Goal: Task Accomplishment & Management: Manage account settings

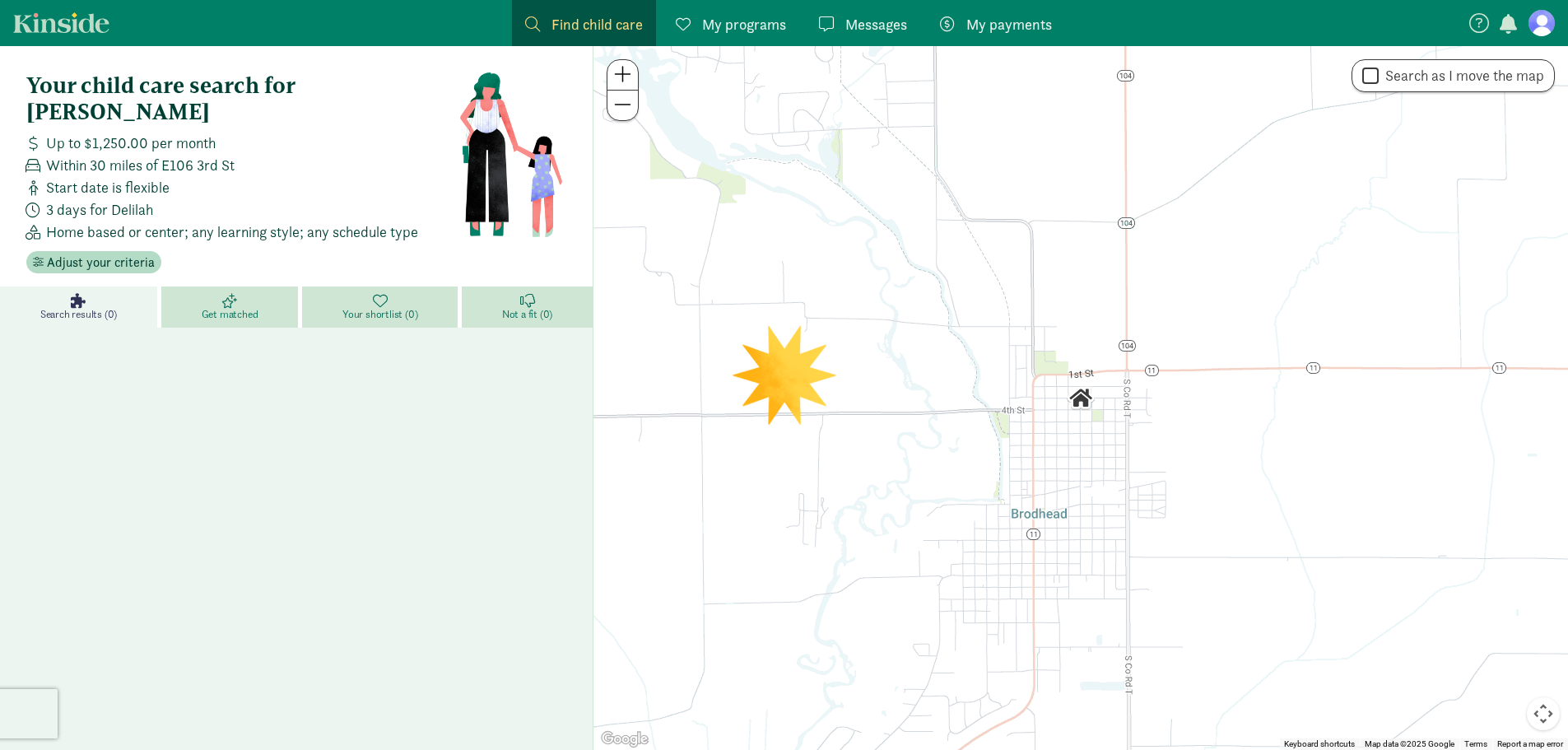
click at [1543, 22] on figure at bounding box center [1541, 22] width 27 height 27
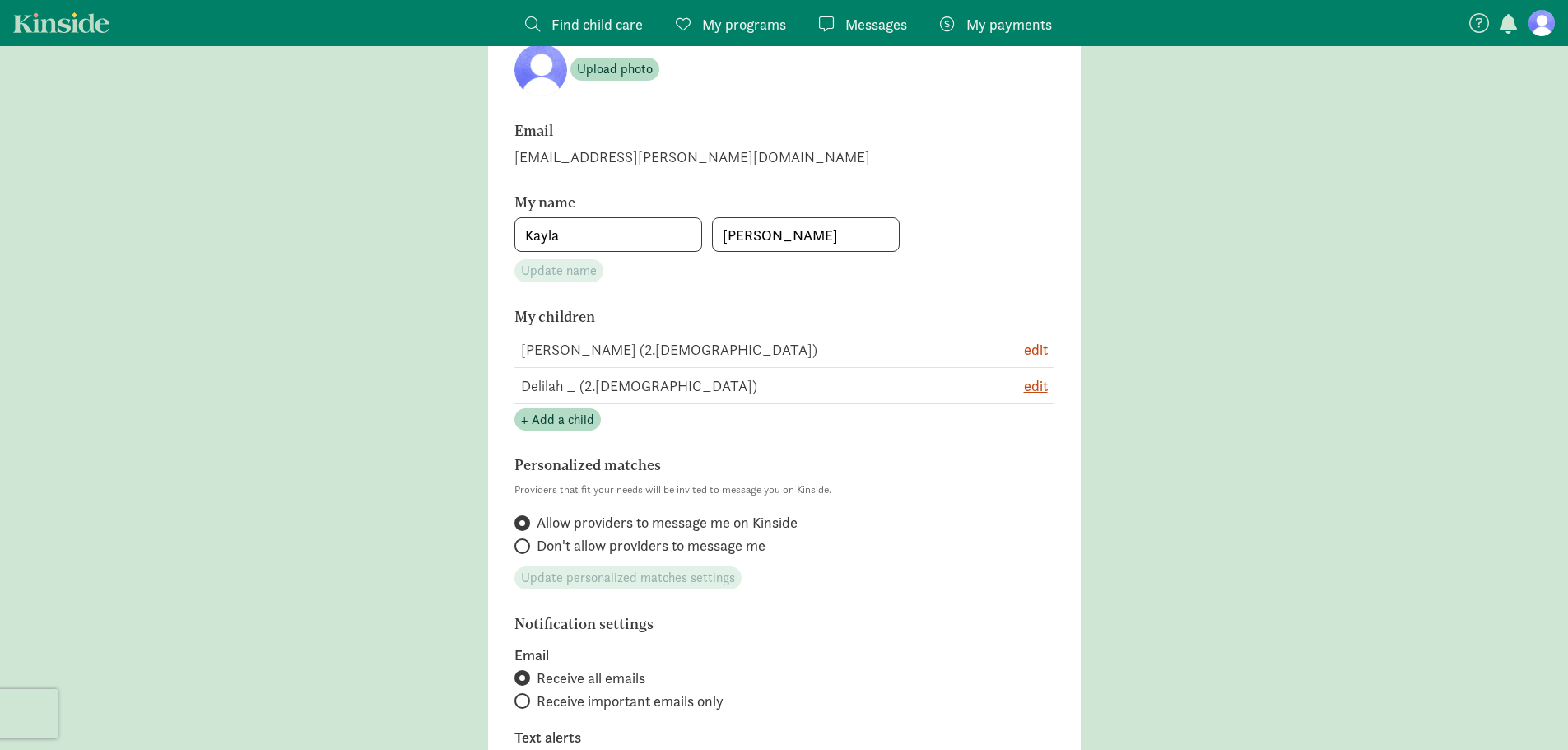
scroll to position [165, 0]
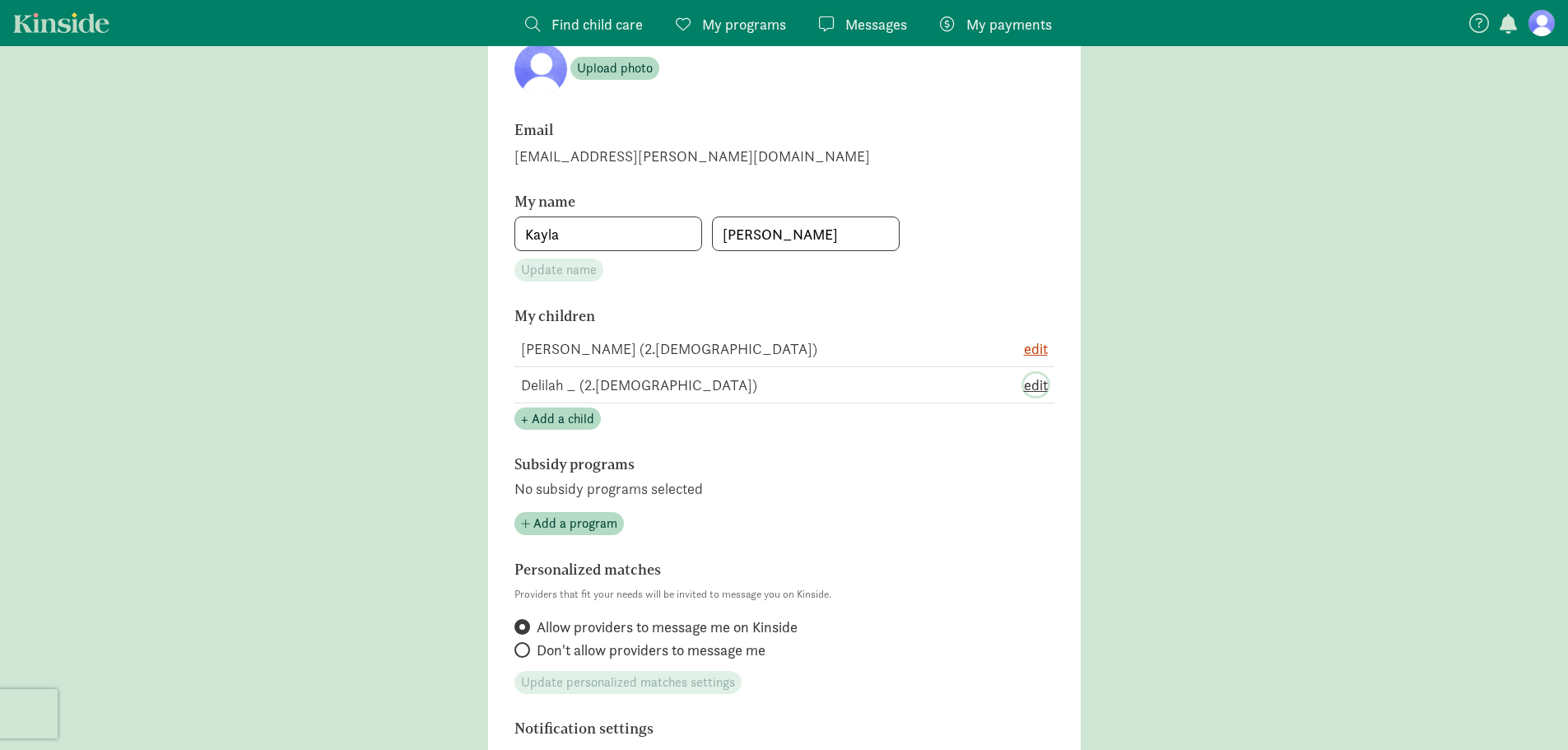
click at [1027, 383] on span "edit" at bounding box center [1036, 385] width 24 height 22
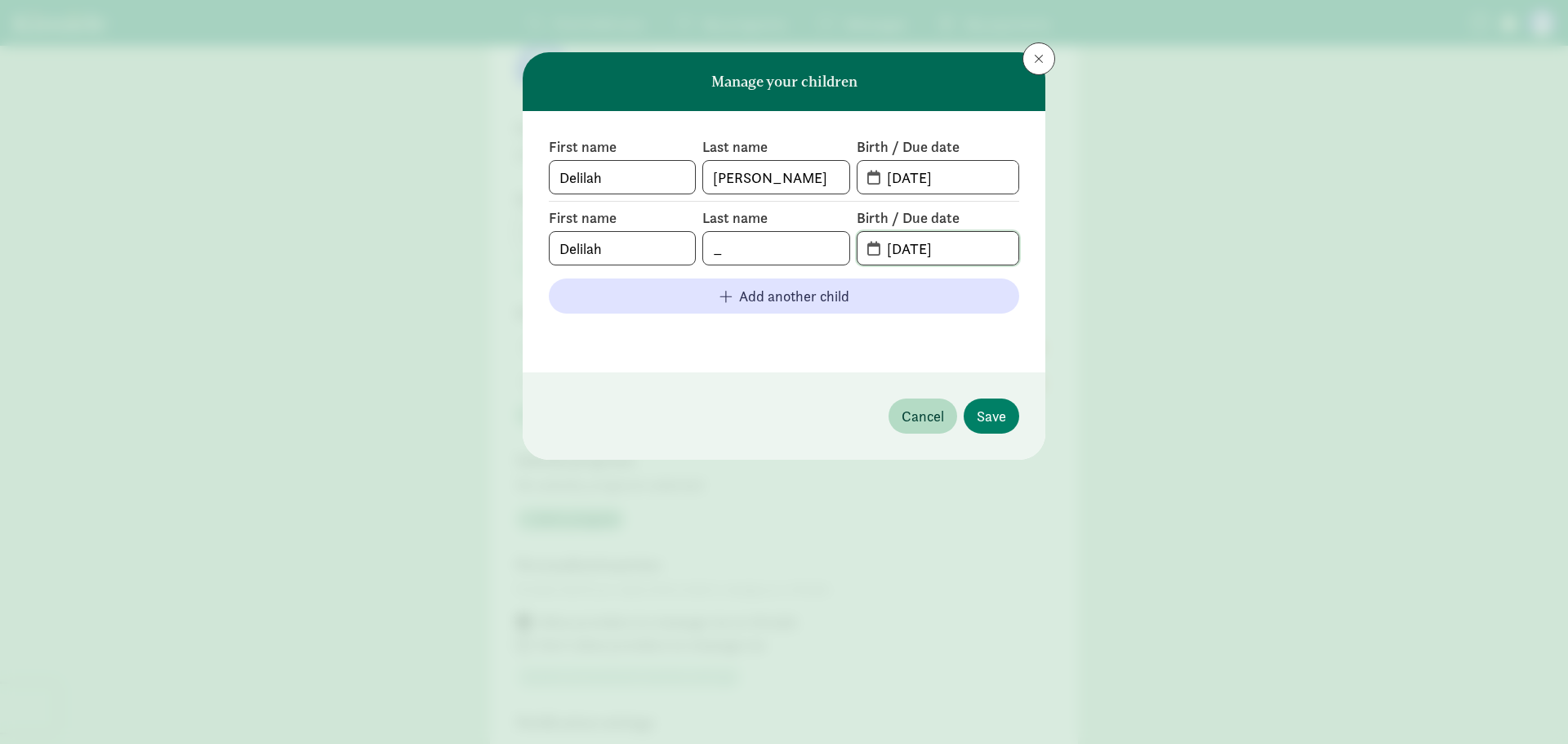
click at [999, 253] on input "04-27-2023" at bounding box center [947, 248] width 141 height 33
click at [996, 221] on label "Birth / Due date" at bounding box center [939, 217] width 163 height 20
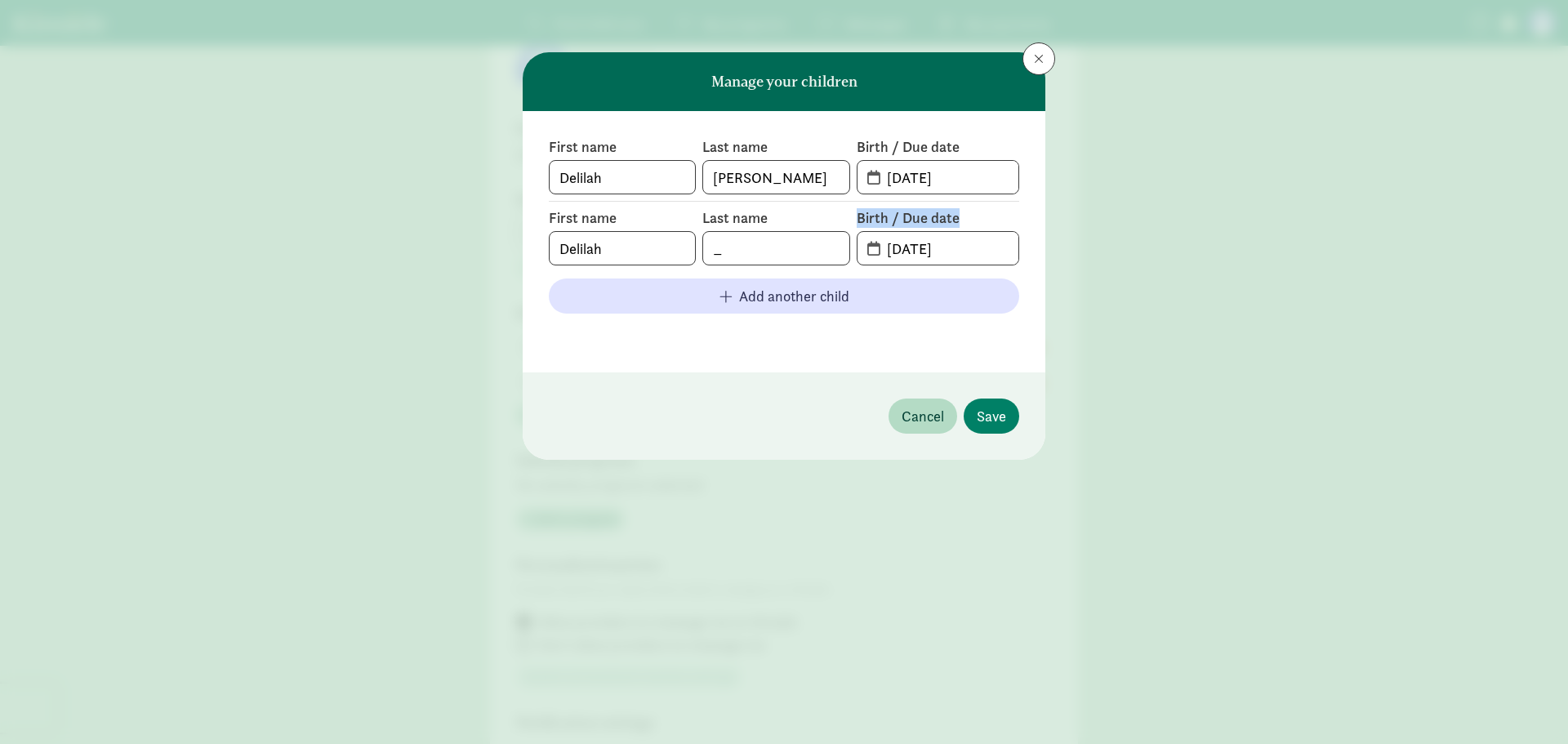
click at [996, 221] on label "Birth / Due date" at bounding box center [939, 217] width 163 height 20
click at [1010, 223] on label "Birth / Due date" at bounding box center [939, 217] width 163 height 20
click at [1034, 56] on button at bounding box center [1039, 59] width 33 height 33
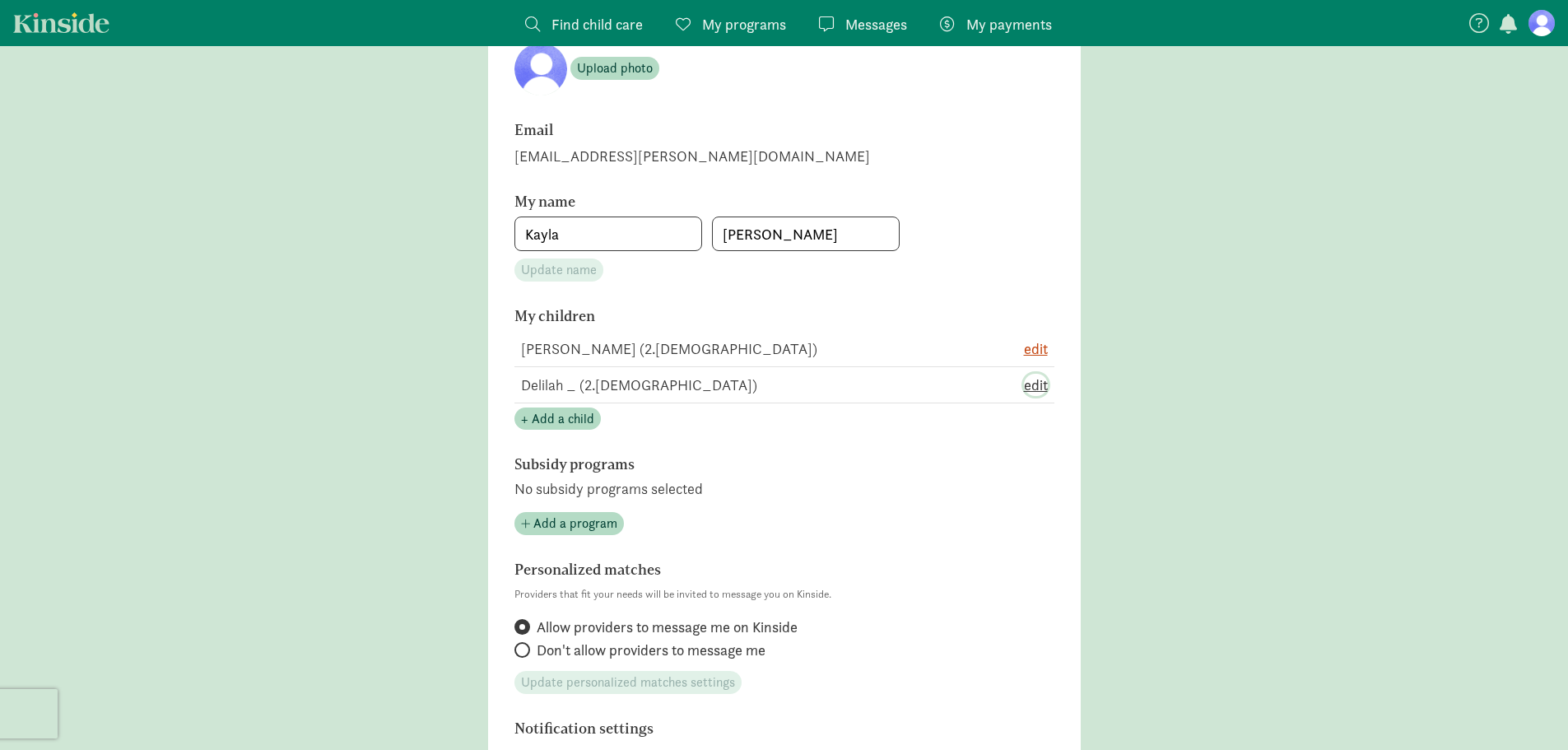
click at [1047, 385] on span "edit" at bounding box center [1036, 385] width 24 height 22
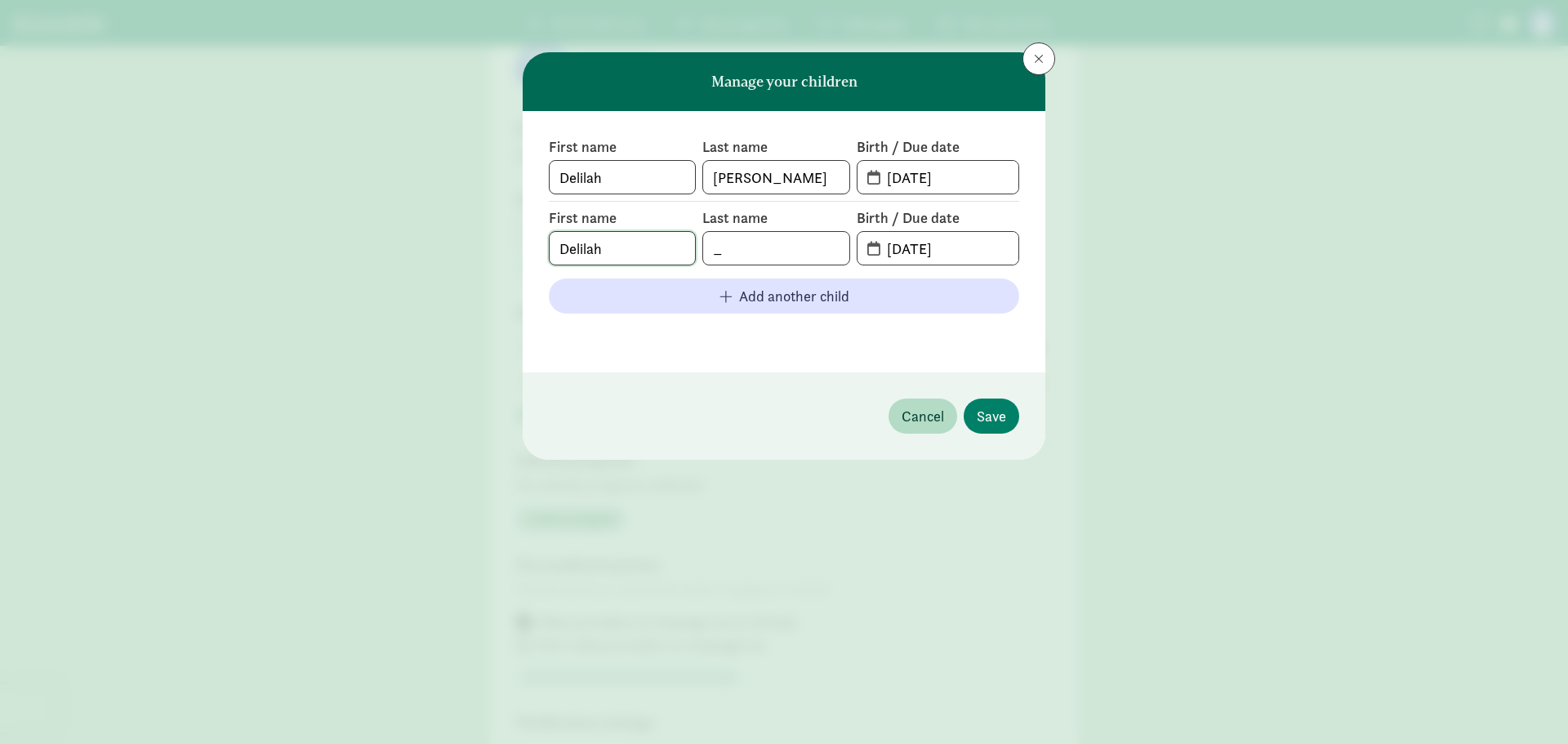
click at [646, 253] on input "Delilah" at bounding box center [623, 248] width 146 height 33
click at [945, 260] on input "04-27-2023" at bounding box center [947, 248] width 141 height 33
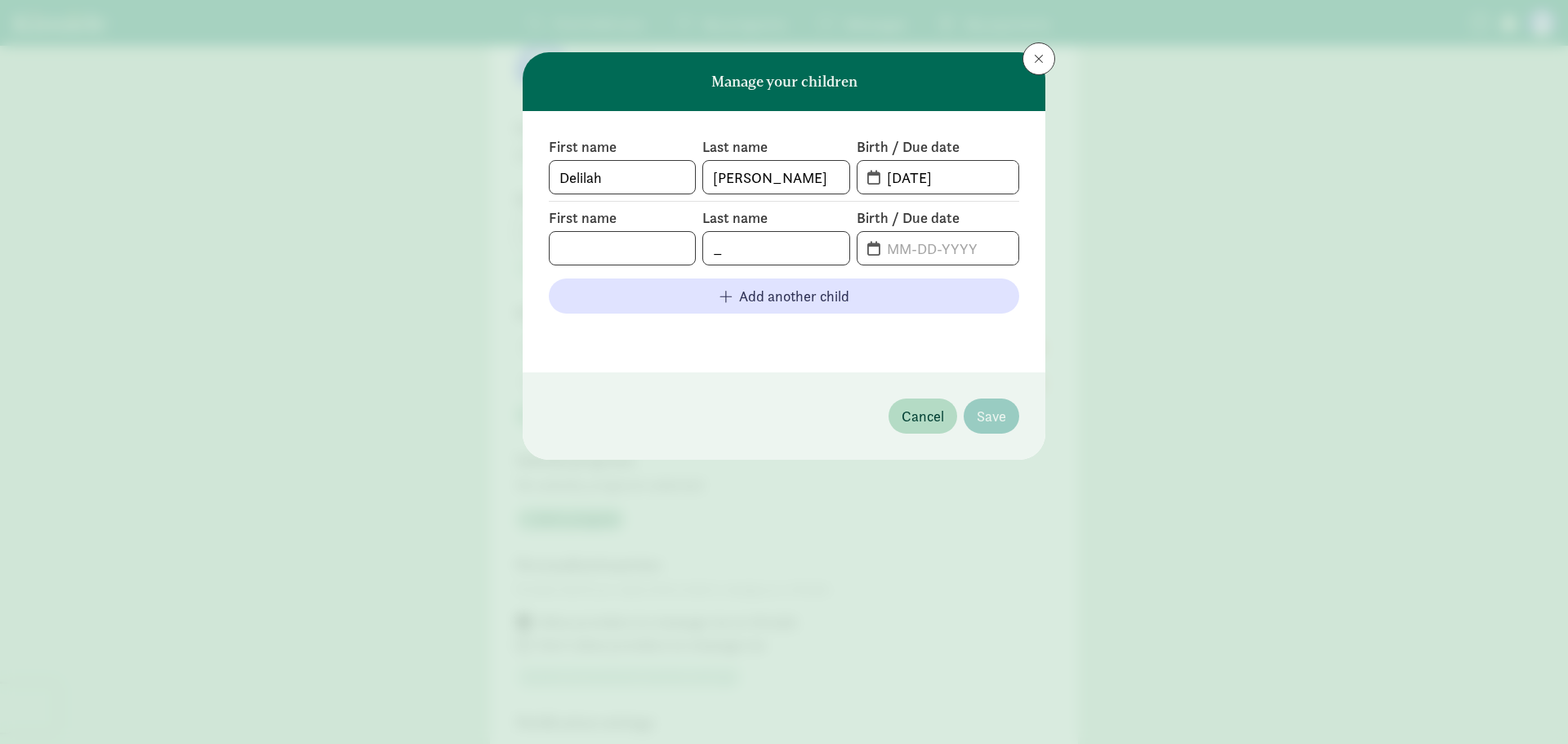
click at [938, 349] on div "First name Delilah Last name Johnston Birth / Due date 04-28-2023 First name La…" at bounding box center [784, 241] width 522 height 261
click at [915, 424] on span "Cancel" at bounding box center [923, 416] width 43 height 22
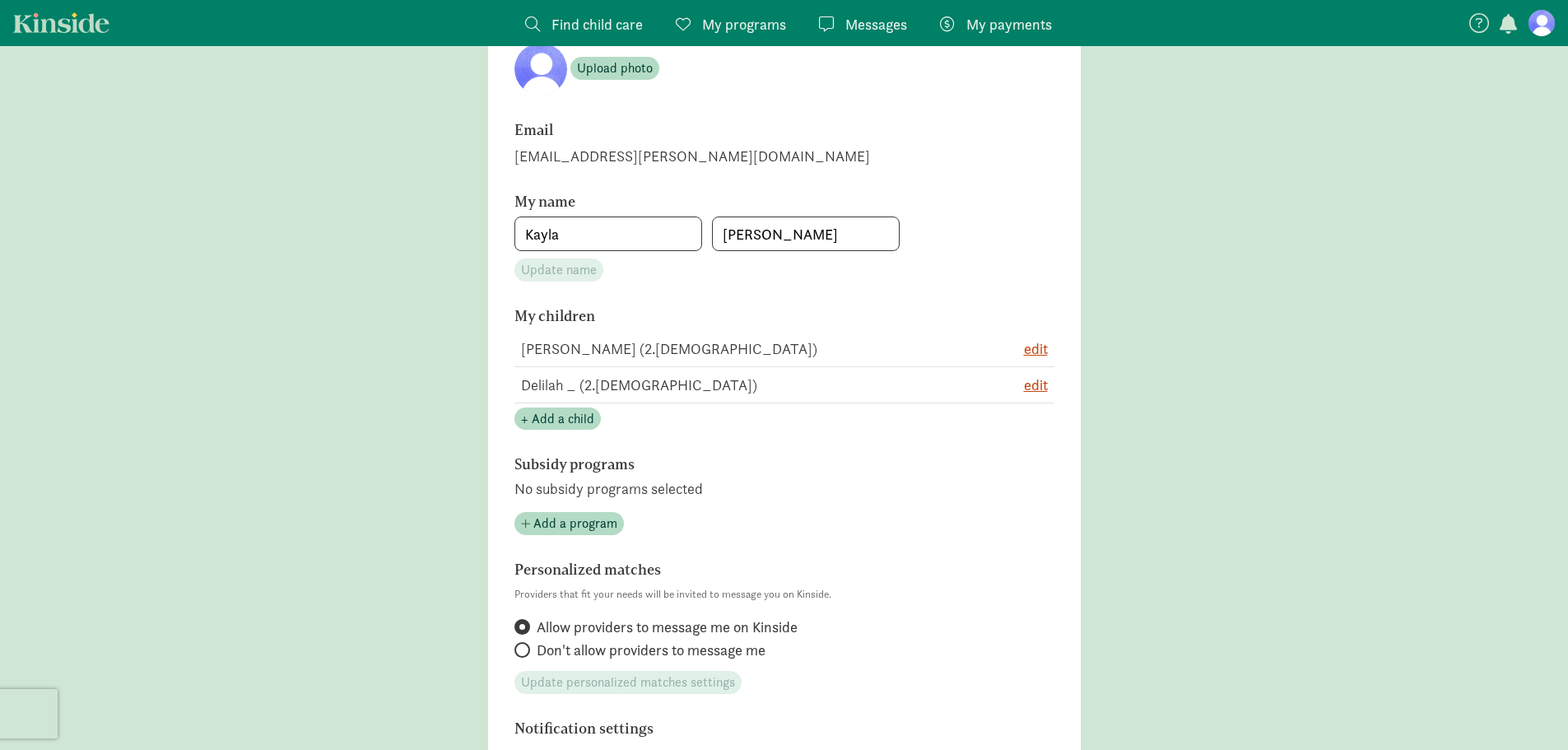
click at [1030, 184] on section "Profile photo Upload photo Email kayla.rose.johnston@gmail.com My name Kayla Jo…" at bounding box center [784, 564] width 593 height 1142
click at [661, 351] on td "Delilah Johnston (2.5 years old)" at bounding box center [743, 349] width 457 height 36
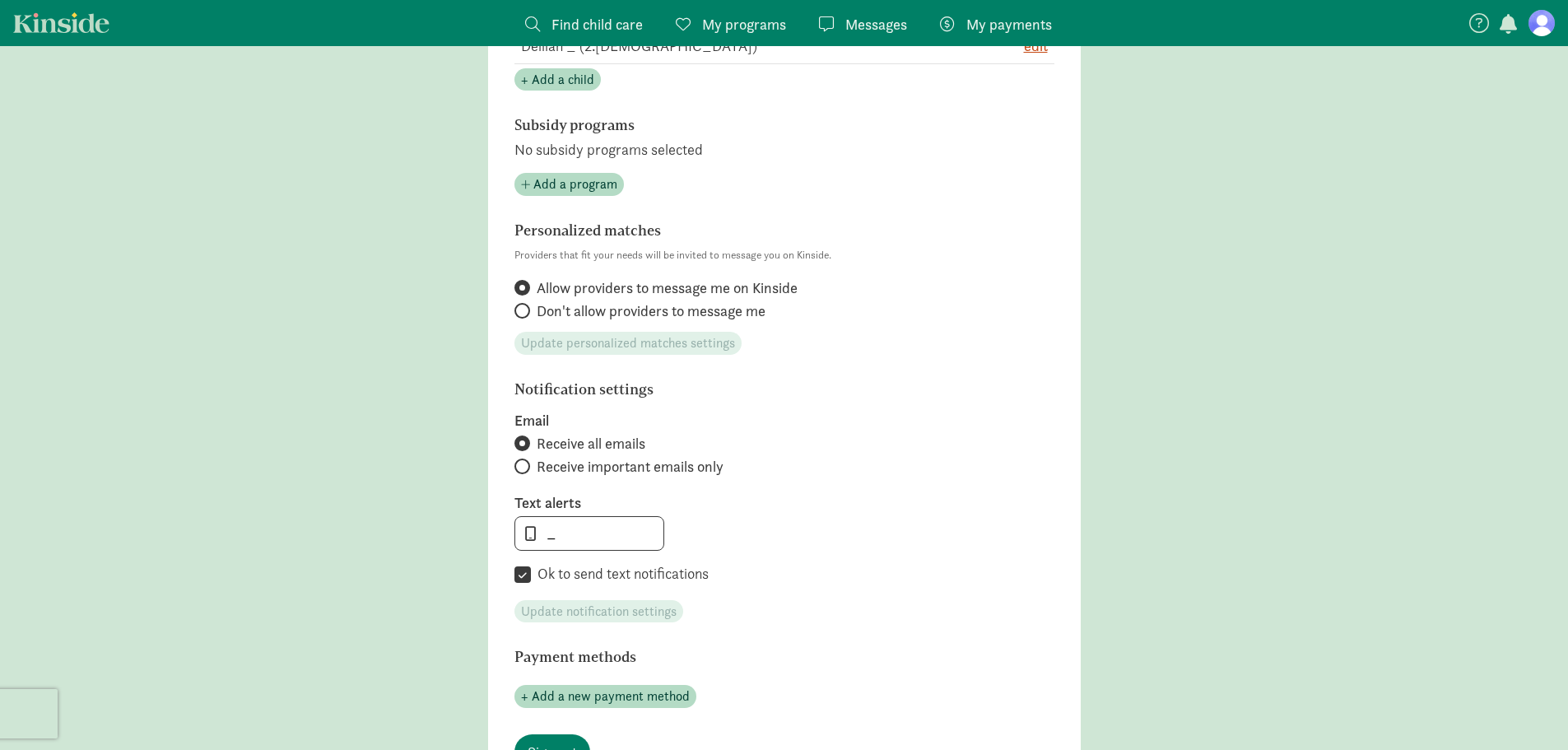
scroll to position [577, 0]
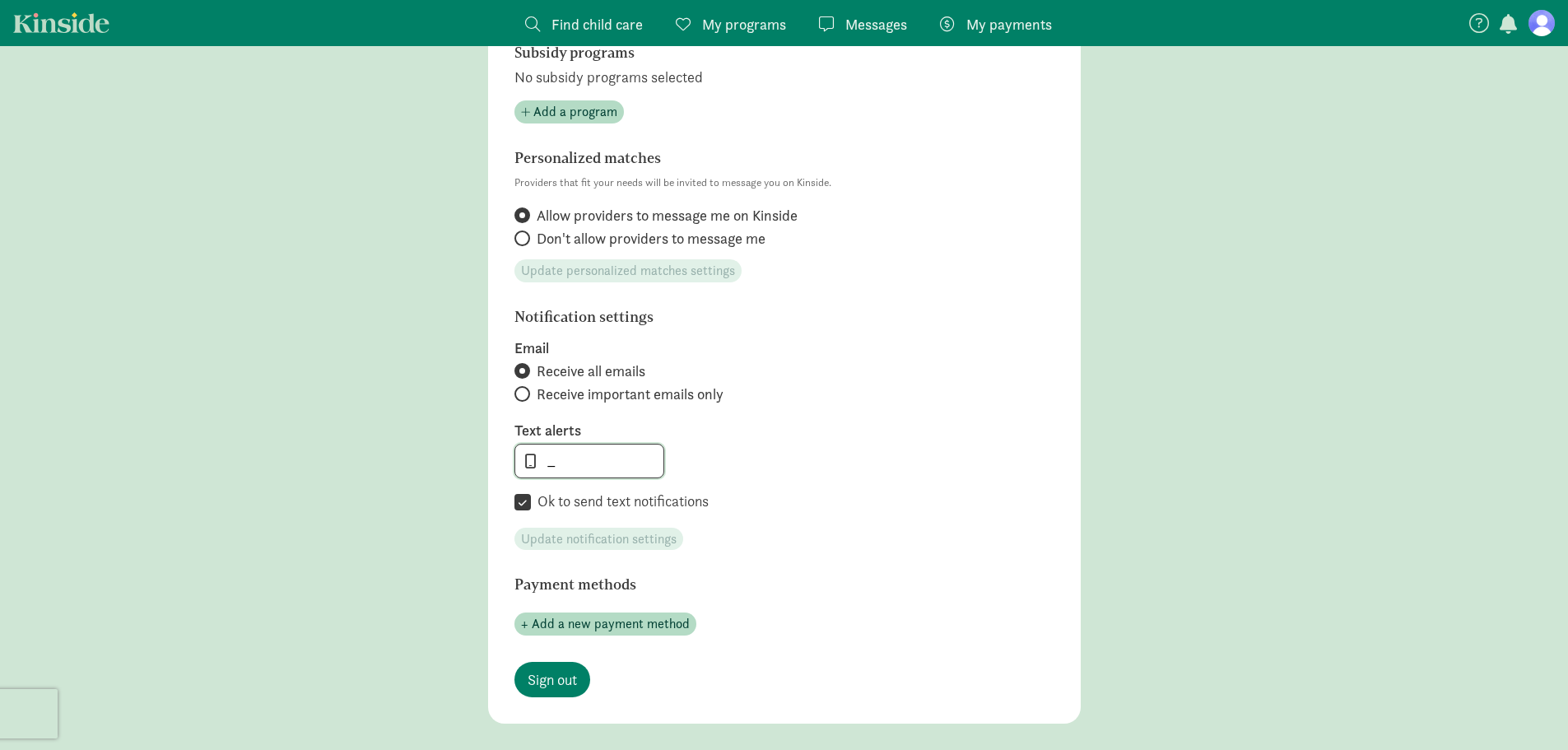
click at [626, 458] on input "_" at bounding box center [589, 461] width 148 height 33
click at [606, 545] on span "Update notification settings" at bounding box center [599, 539] width 155 height 20
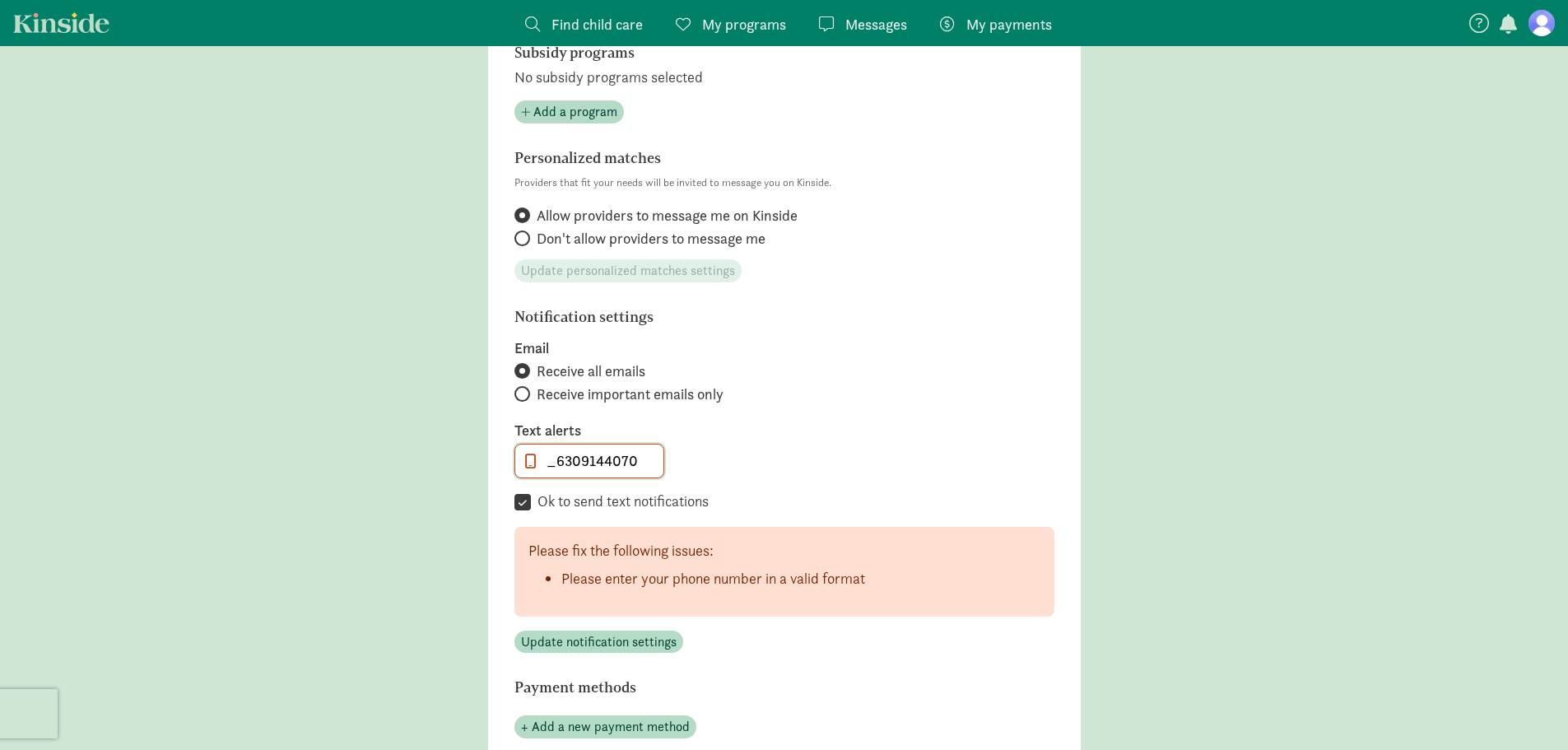
click at [554, 464] on input "_6309144070" at bounding box center [589, 461] width 148 height 33
type input "6309144070"
click at [625, 651] on span "Update notification settings" at bounding box center [599, 642] width 155 height 20
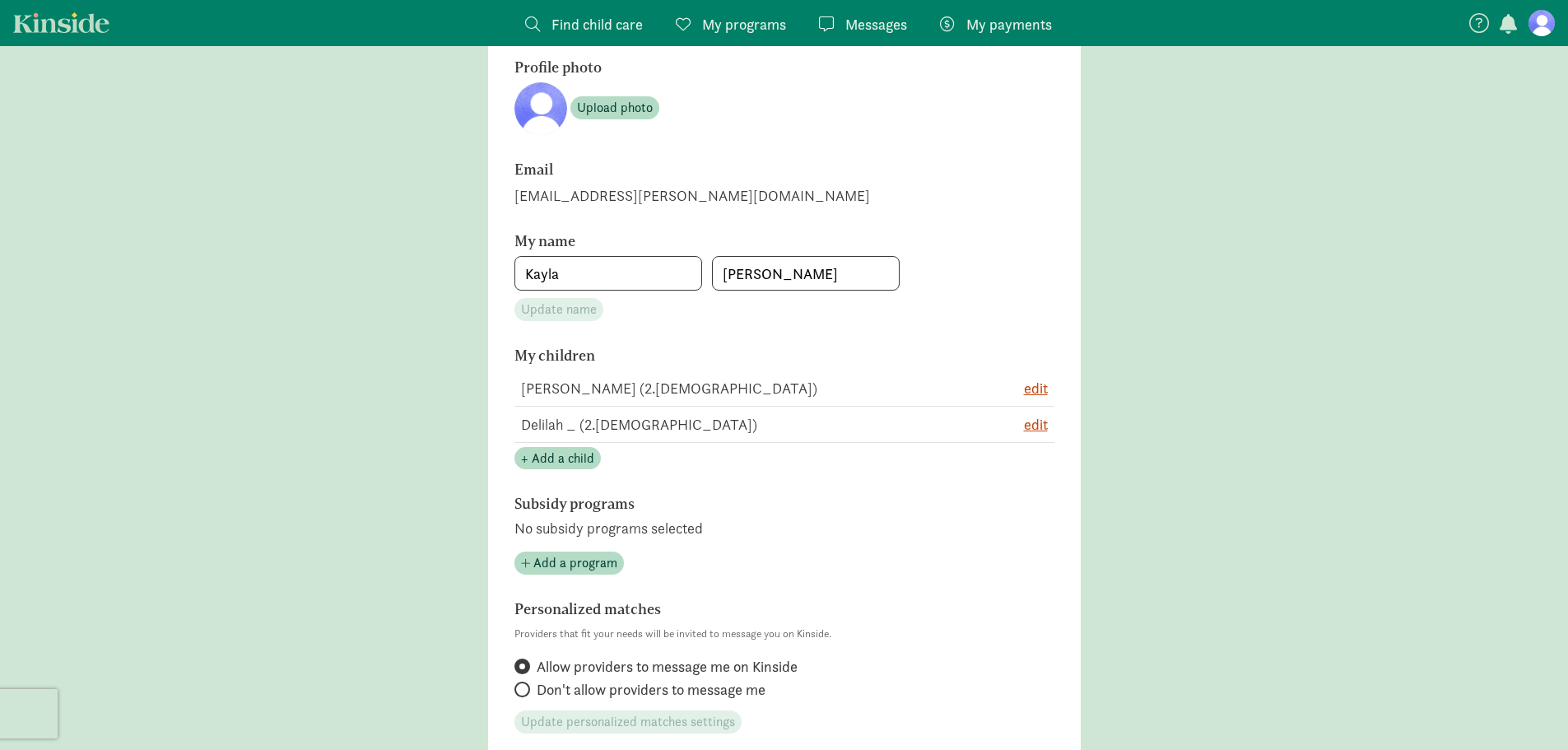
scroll to position [0, 0]
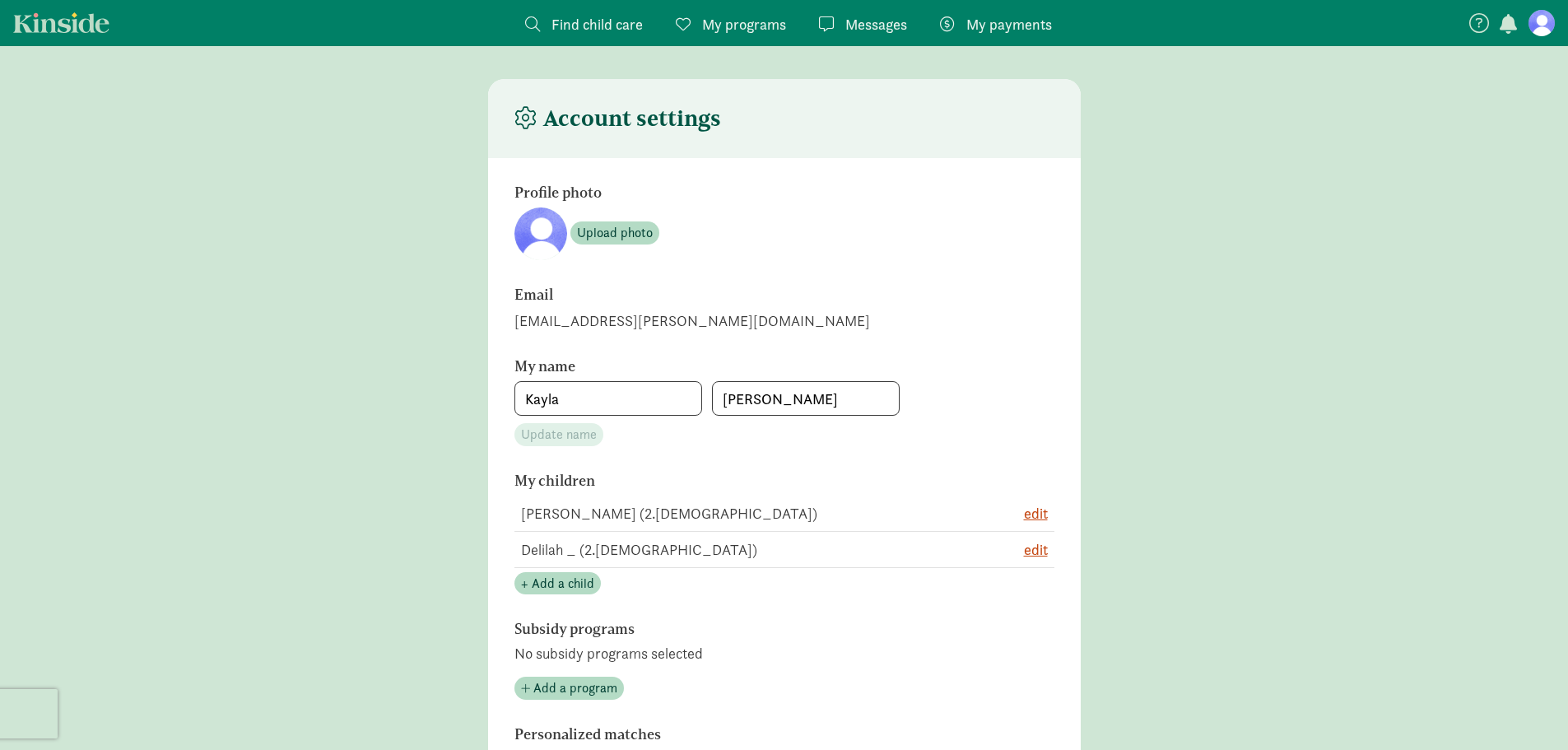
click at [569, 28] on span "Find child care" at bounding box center [597, 24] width 91 height 22
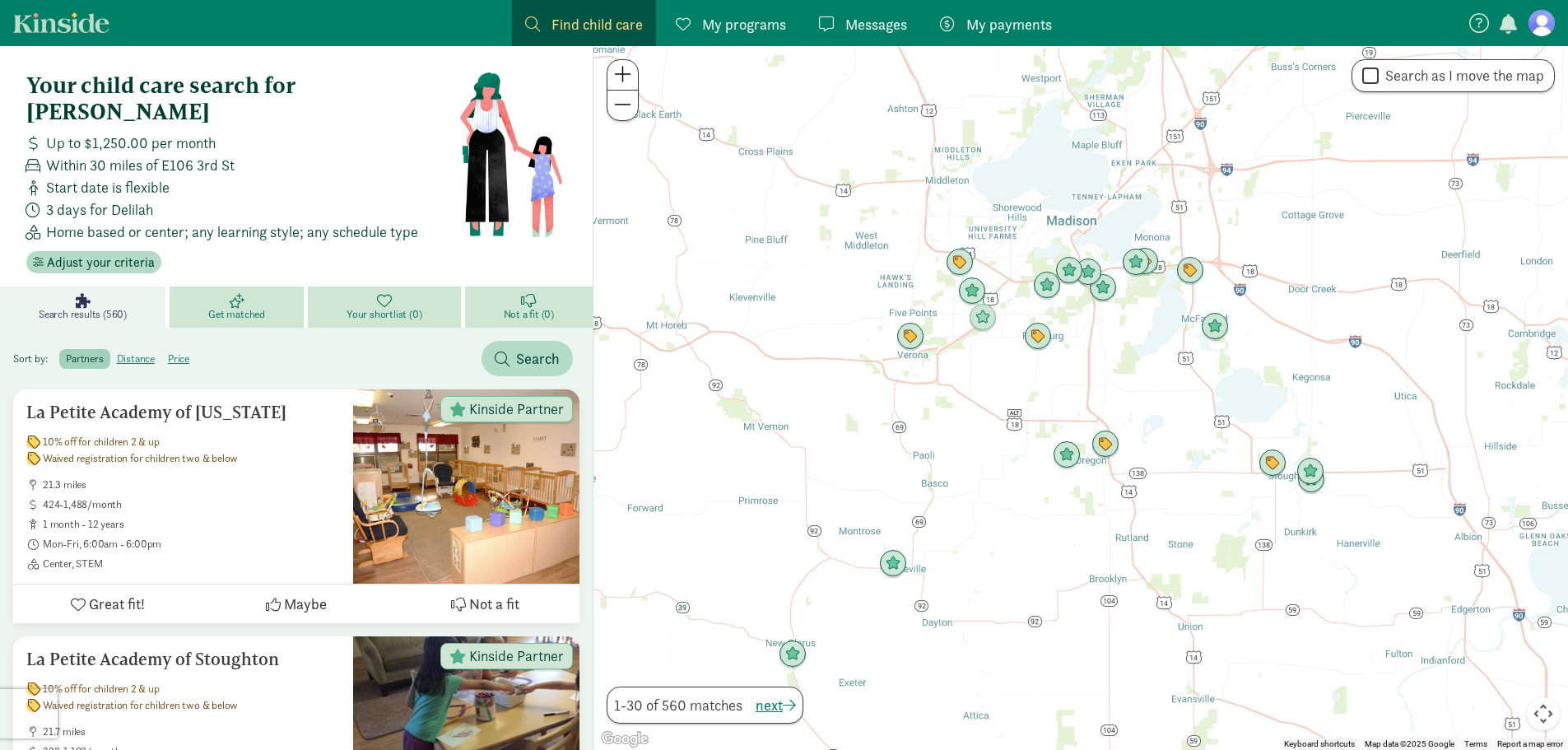
drag, startPoint x: 1203, startPoint y: 276, endPoint x: 1224, endPoint y: 746, distance: 470.5
click at [1224, 746] on div at bounding box center [1080, 398] width 974 height 704
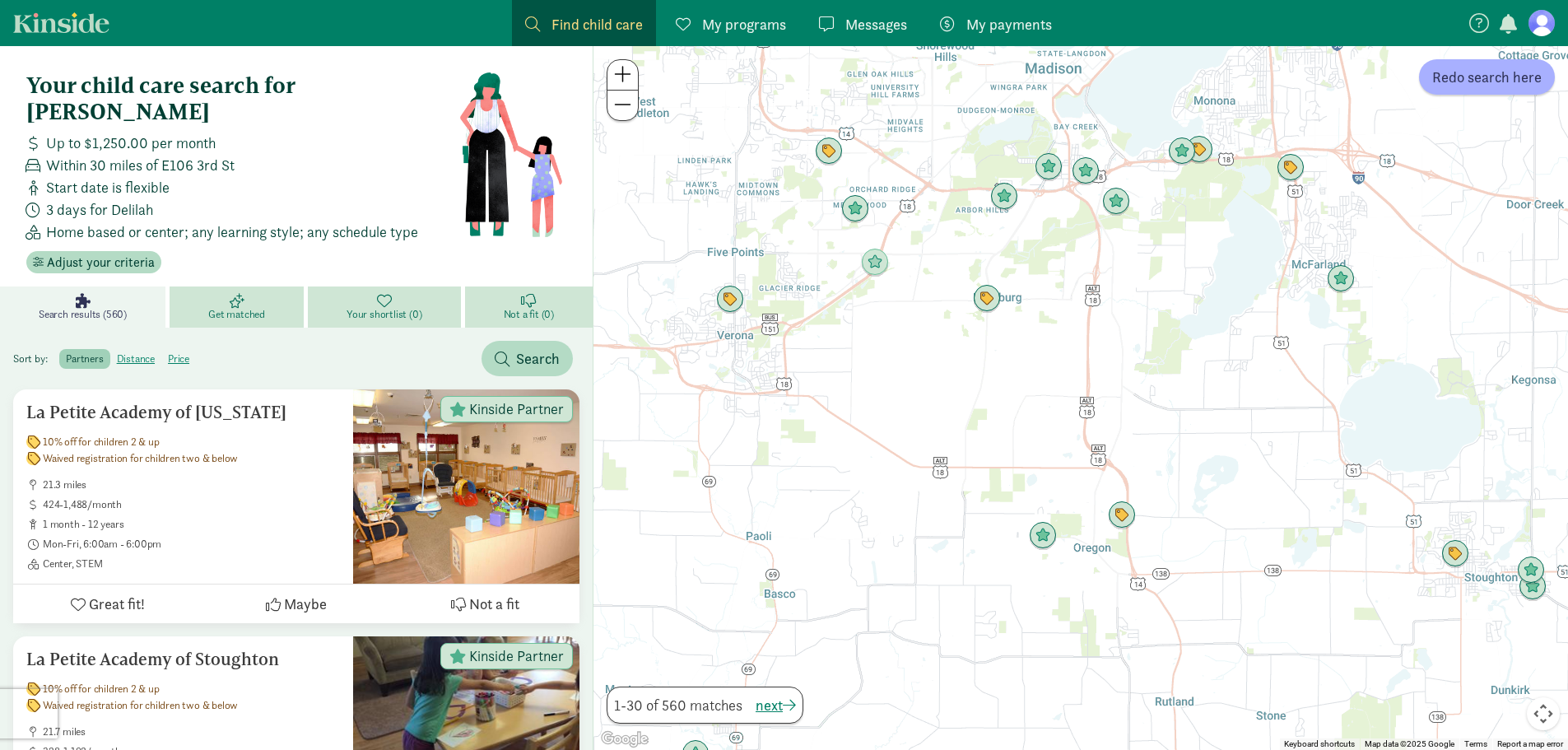
drag, startPoint x: 1126, startPoint y: 375, endPoint x: 1287, endPoint y: 614, distance: 288.2
click at [1287, 614] on div at bounding box center [1080, 398] width 974 height 704
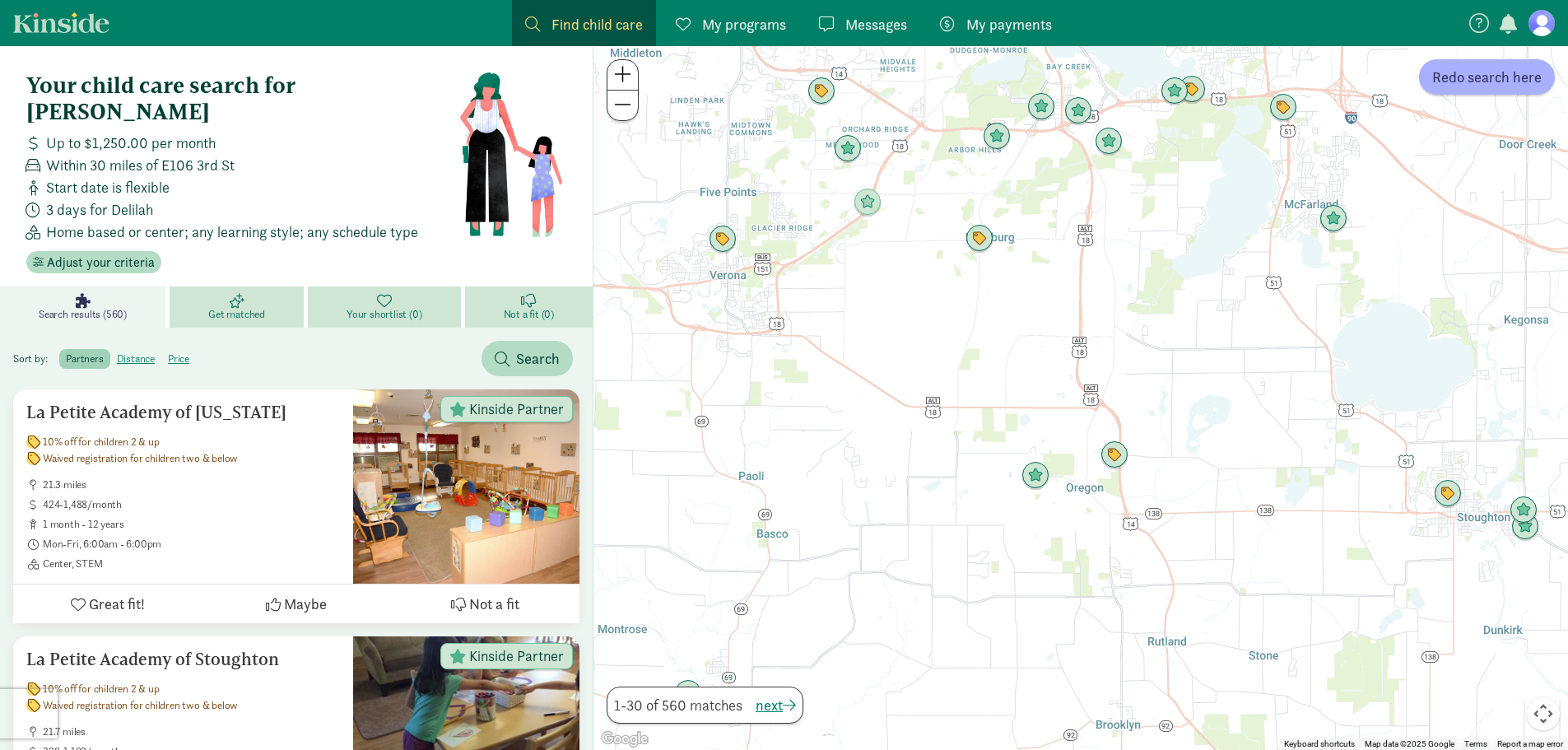
drag, startPoint x: 1250, startPoint y: 451, endPoint x: 1250, endPoint y: 437, distance: 14.0
click at [1250, 437] on div at bounding box center [1080, 398] width 974 height 704
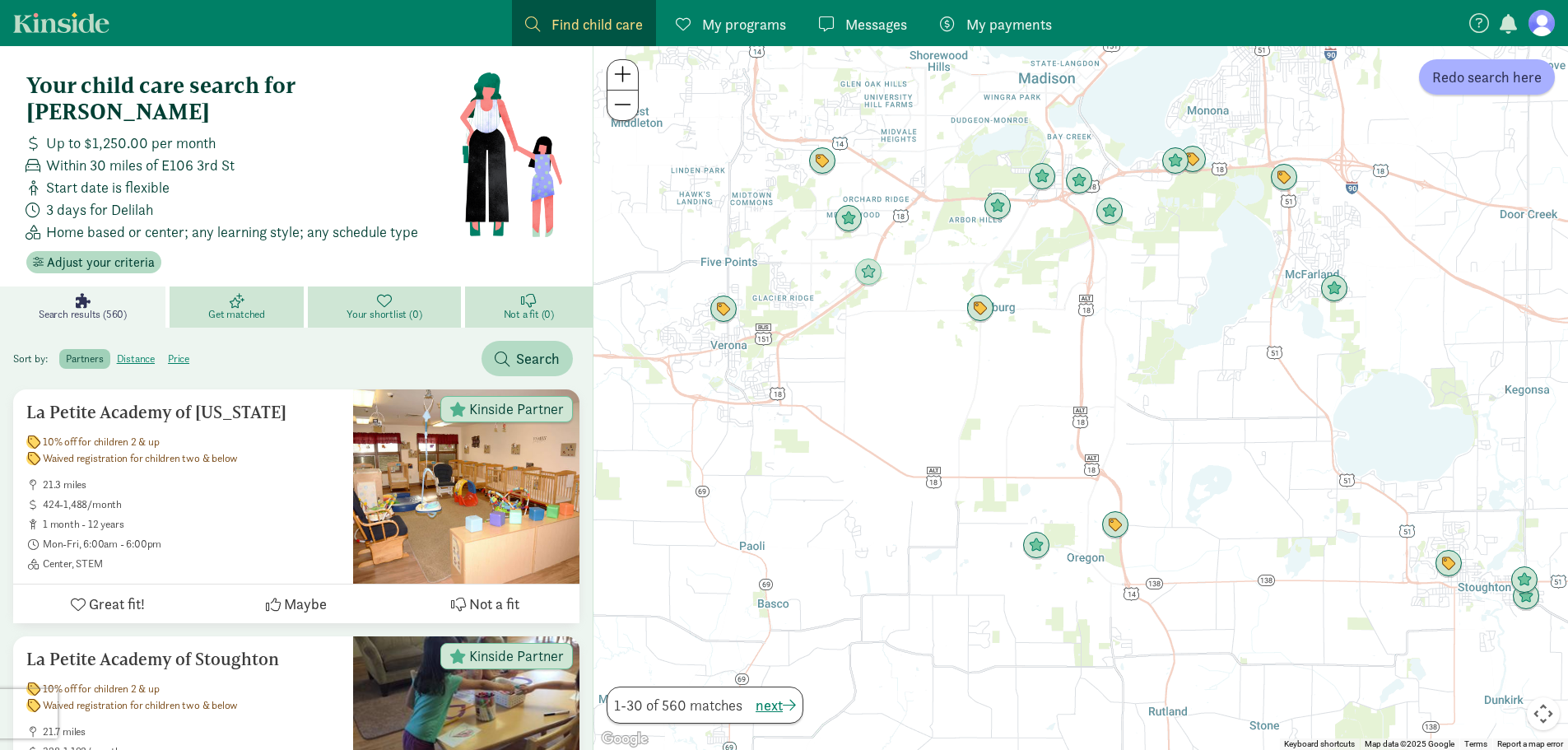
drag, startPoint x: 1251, startPoint y: 337, endPoint x: 1251, endPoint y: 400, distance: 63.0
click at [1251, 400] on div at bounding box center [1080, 398] width 974 height 704
click at [123, 253] on span "Adjust your criteria" at bounding box center [100, 262] width 108 height 20
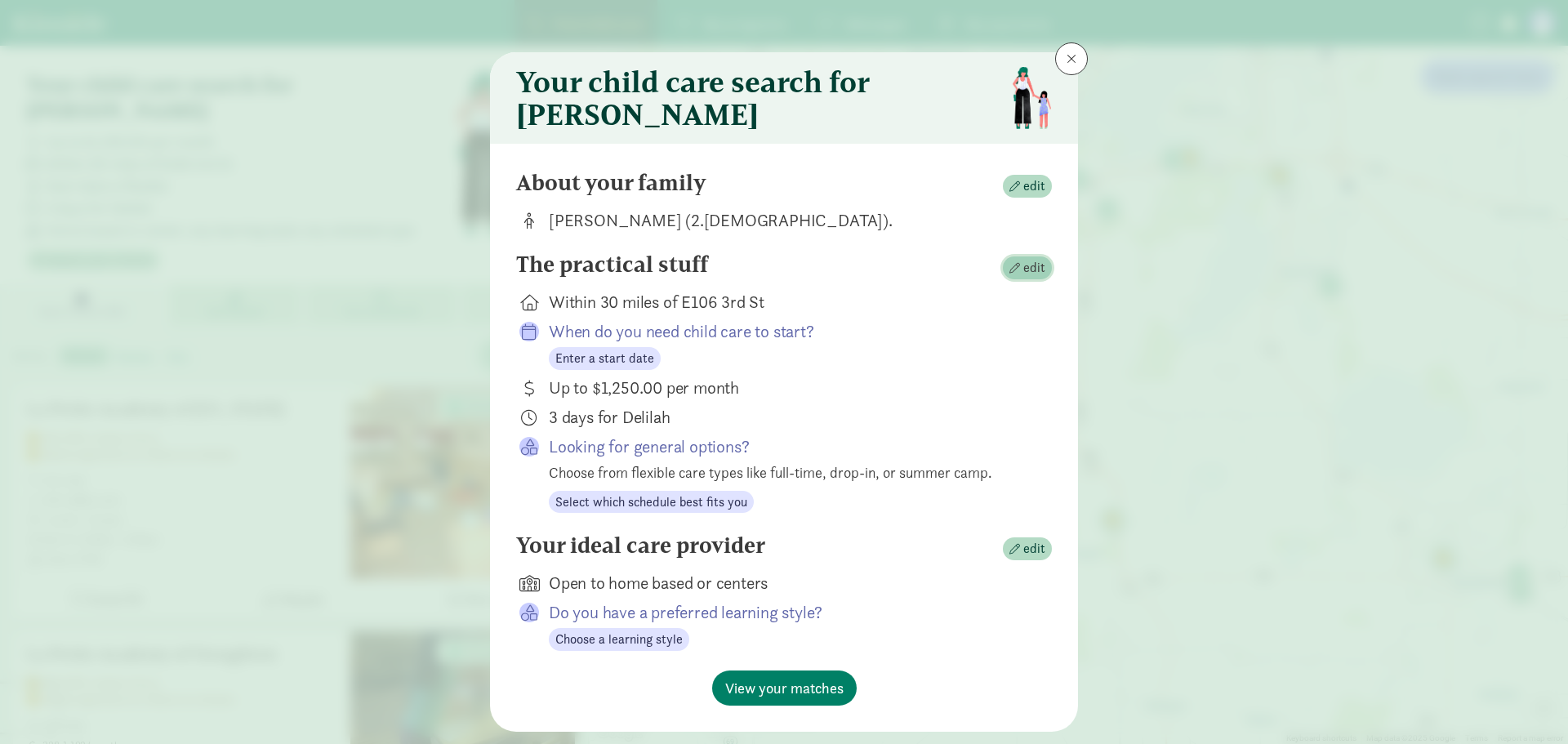
click at [1010, 271] on span "edit" at bounding box center [1028, 267] width 36 height 20
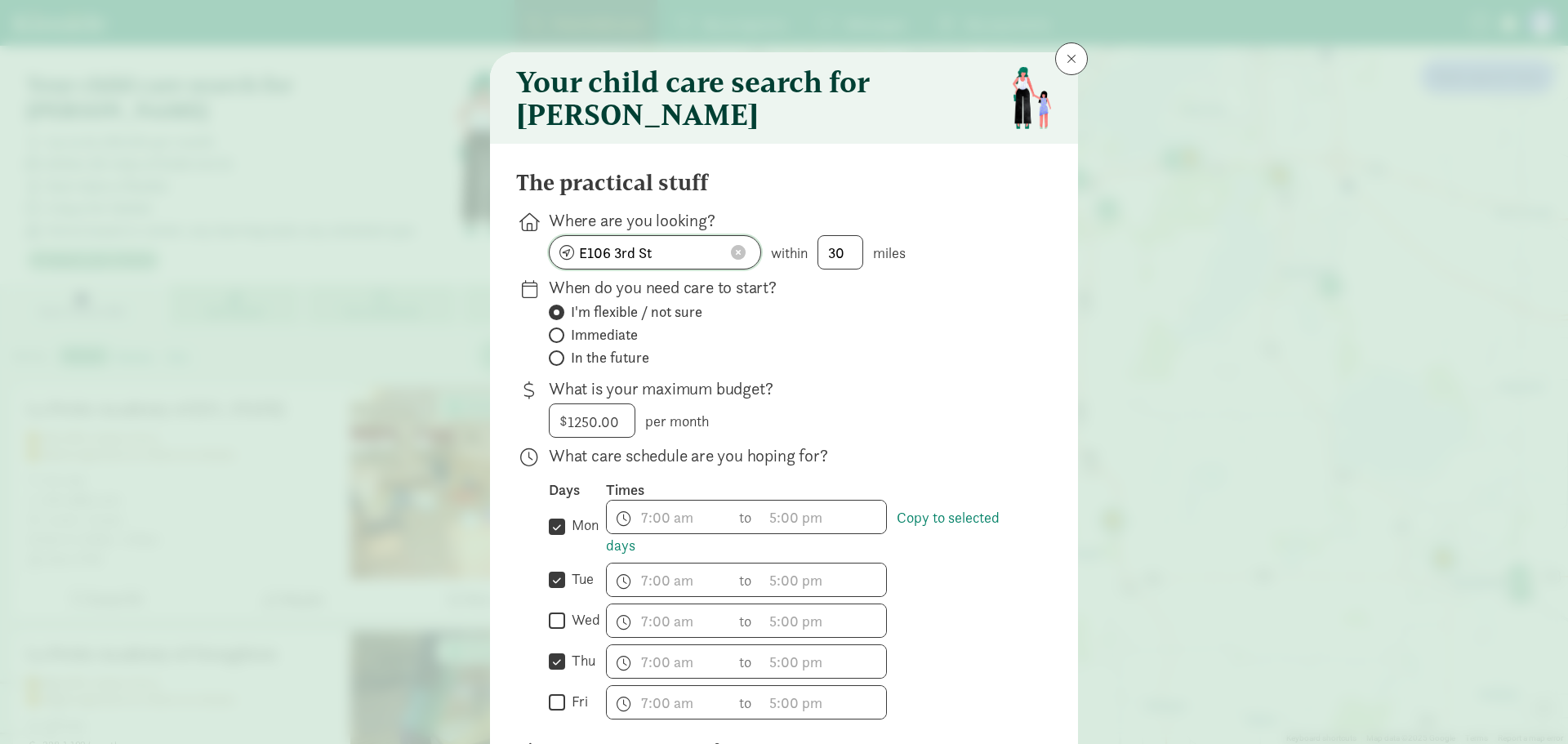
click at [671, 259] on input "E106 3rd St" at bounding box center [655, 253] width 211 height 33
type input "400 S Van Buren St, Stoughton, WI 53589, USA"
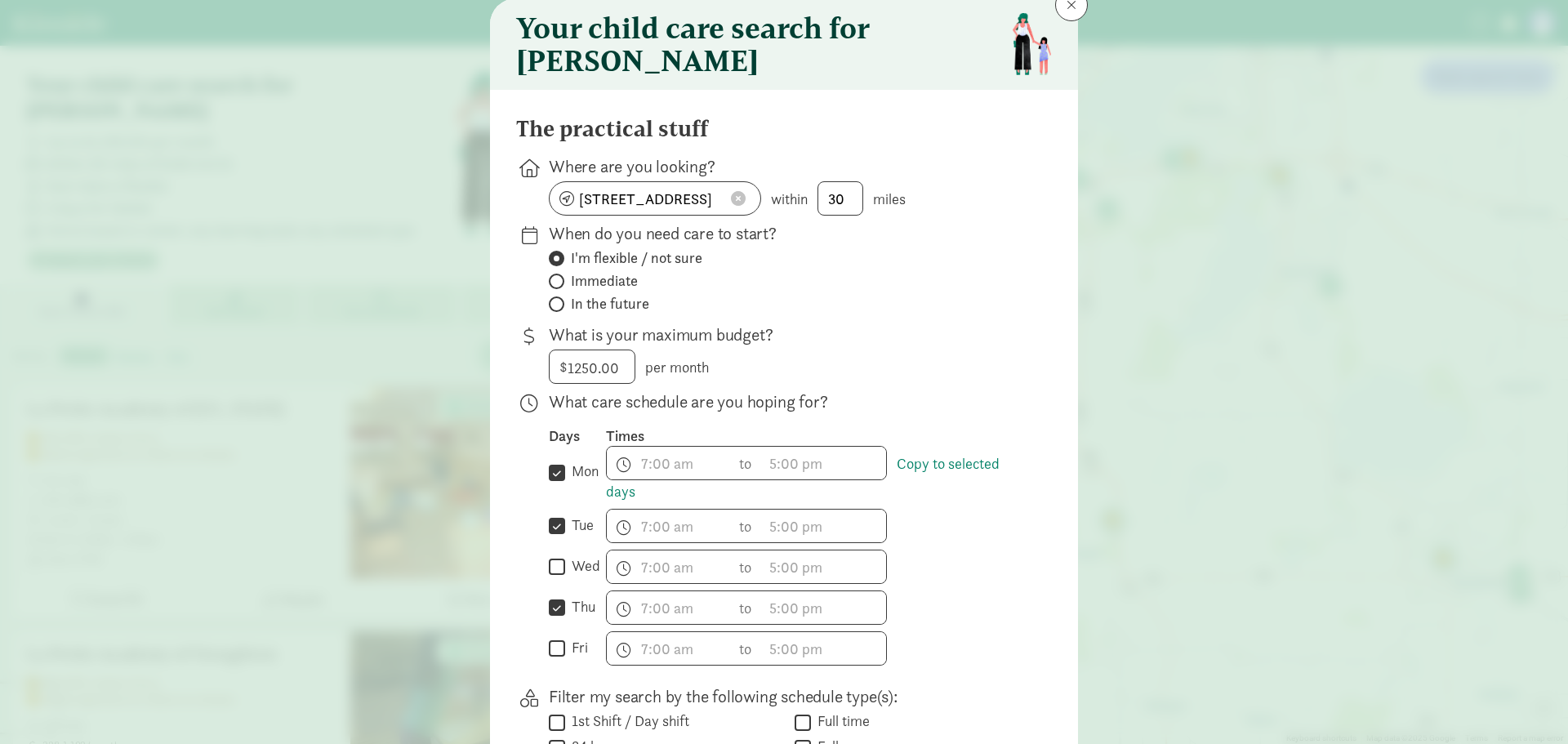
scroll to position [81, 0]
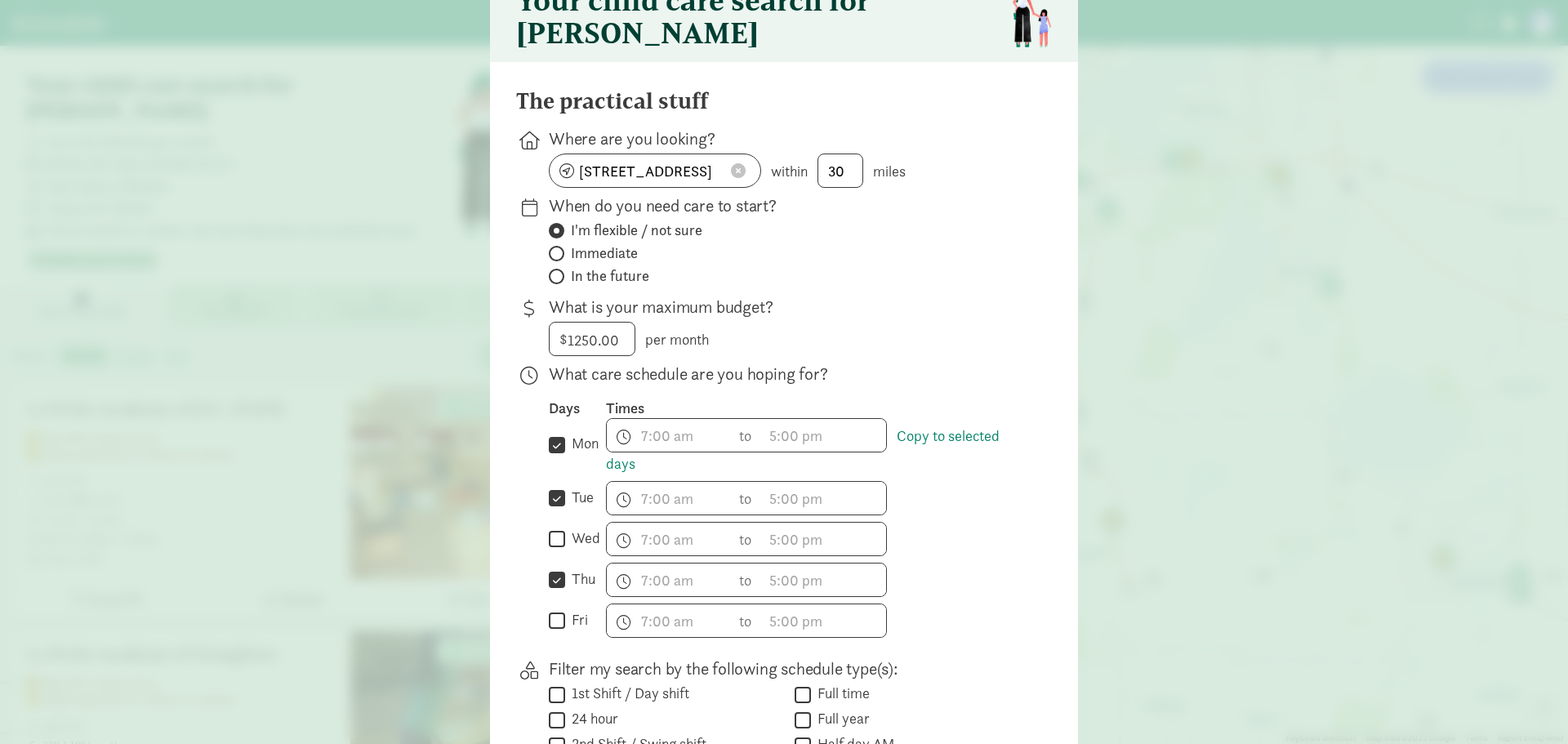
click at [553, 551] on input "wed" at bounding box center [557, 539] width 16 height 22
checkbox input "true"
click at [652, 554] on span "h 12 1 2 3 4 5 6 7 8 9 10 11 mm 00 15 30 45 a am pm" at bounding box center [669, 539] width 124 height 33
click at [974, 574] on div at bounding box center [784, 290] width 1568 height 744
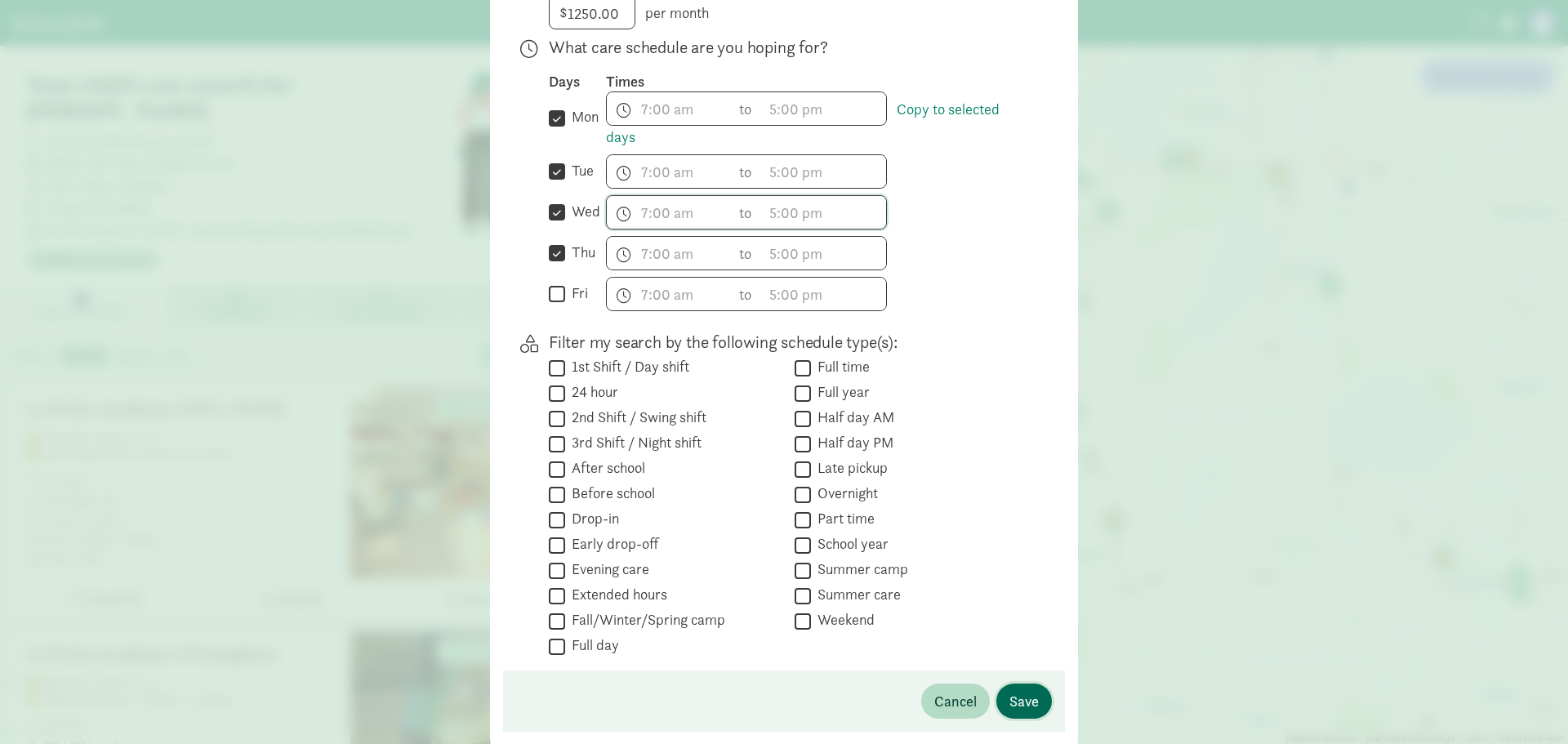
click at [1026, 712] on span "Save" at bounding box center [1024, 701] width 29 height 22
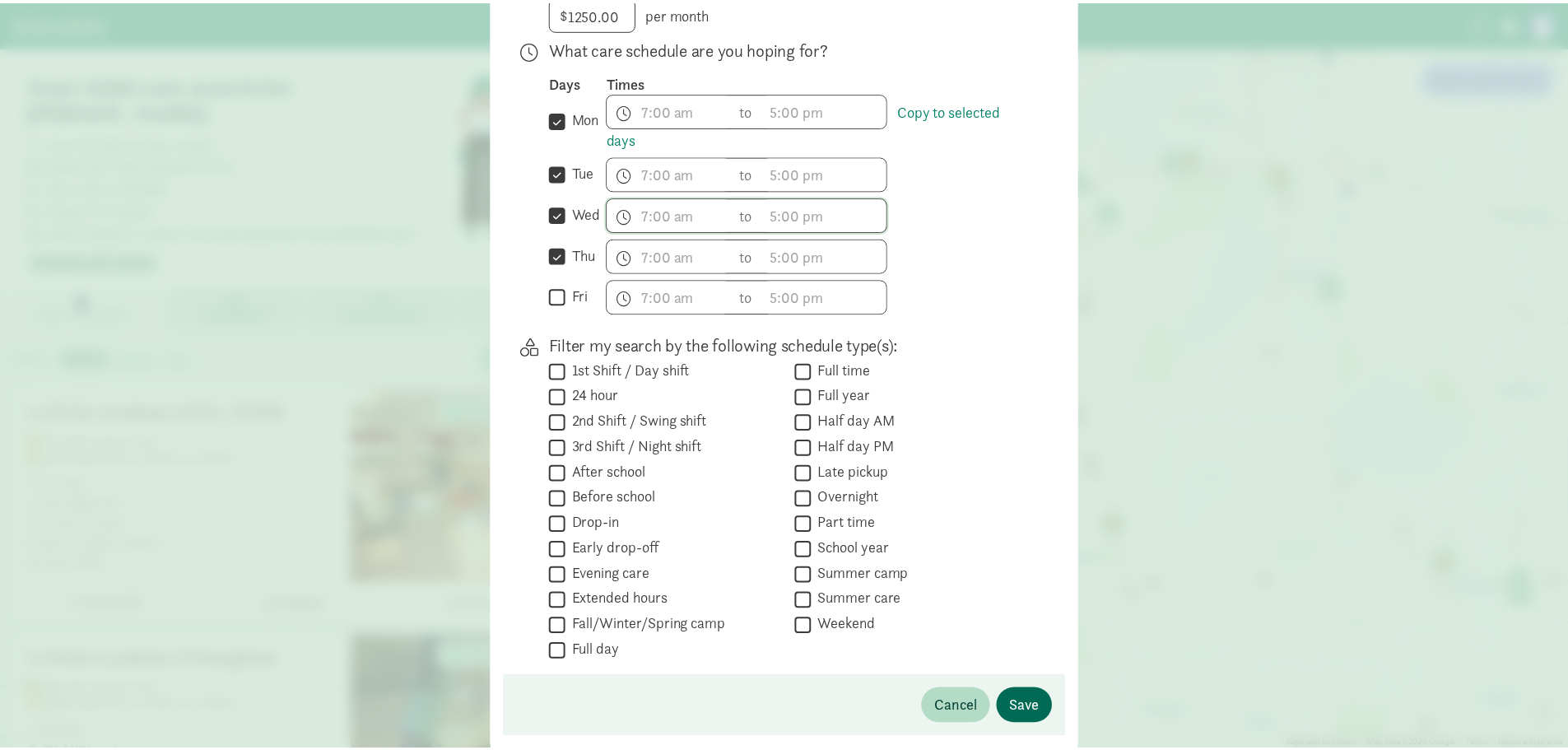
scroll to position [51, 0]
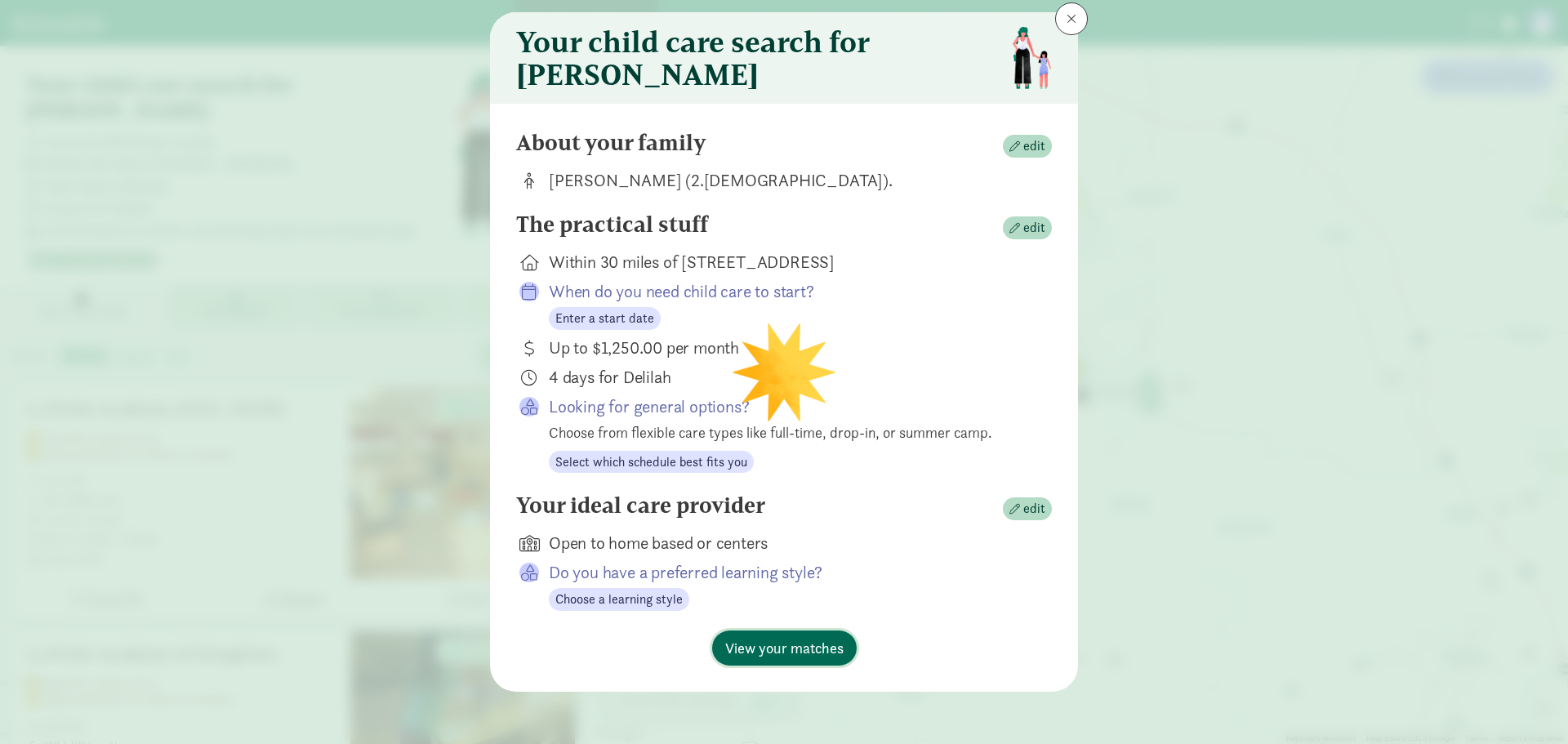
click at [759, 641] on span "View your matches" at bounding box center [784, 648] width 118 height 22
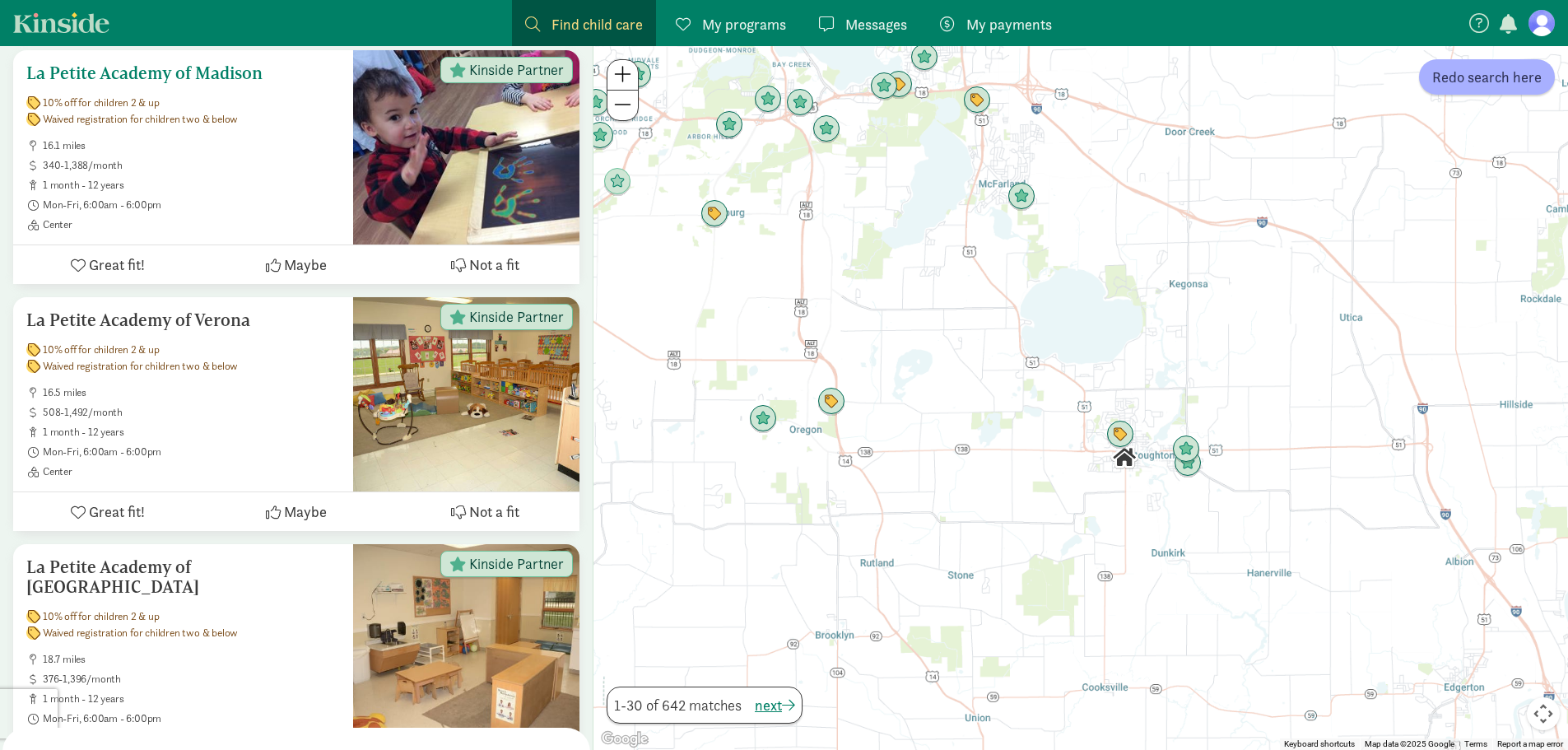
scroll to position [1535, 0]
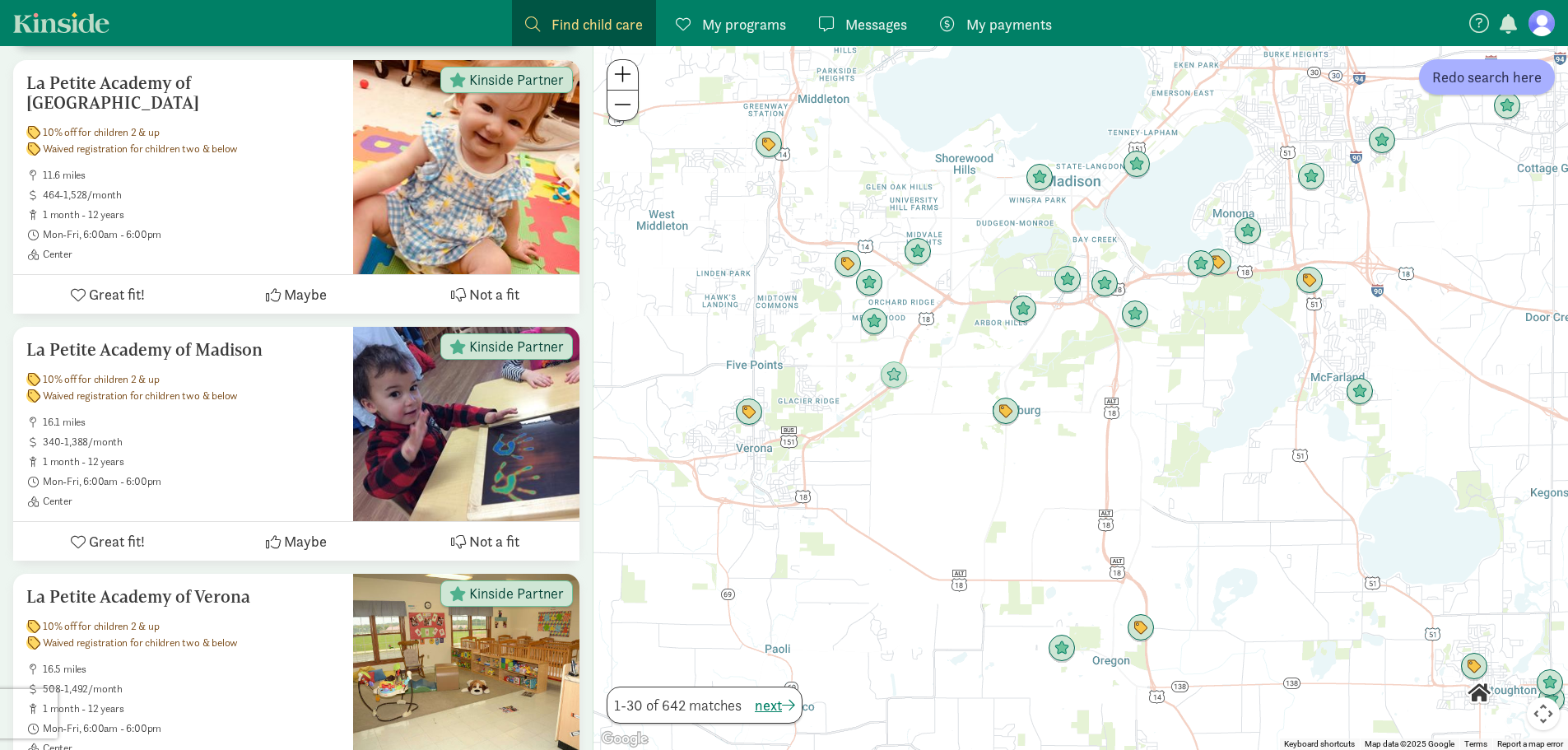
drag, startPoint x: 1255, startPoint y: 508, endPoint x: 1263, endPoint y: 456, distance: 52.6
click at [1263, 456] on div at bounding box center [1080, 398] width 974 height 704
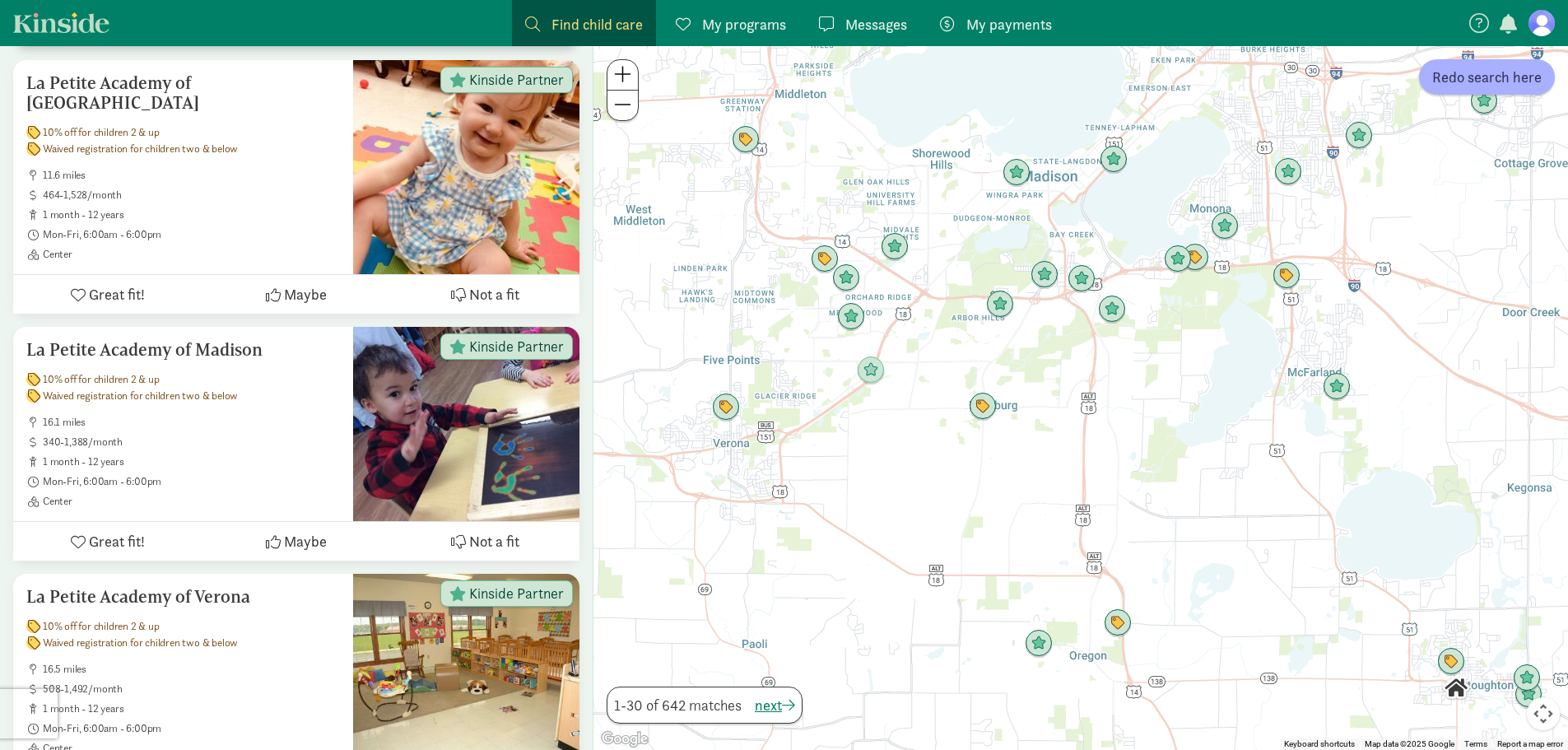
drag, startPoint x: 1406, startPoint y: 484, endPoint x: 1383, endPoint y: 476, distance: 24.4
click at [1383, 476] on div at bounding box center [1080, 398] width 974 height 704
click at [1517, 77] on span "Redo search here" at bounding box center [1487, 77] width 110 height 22
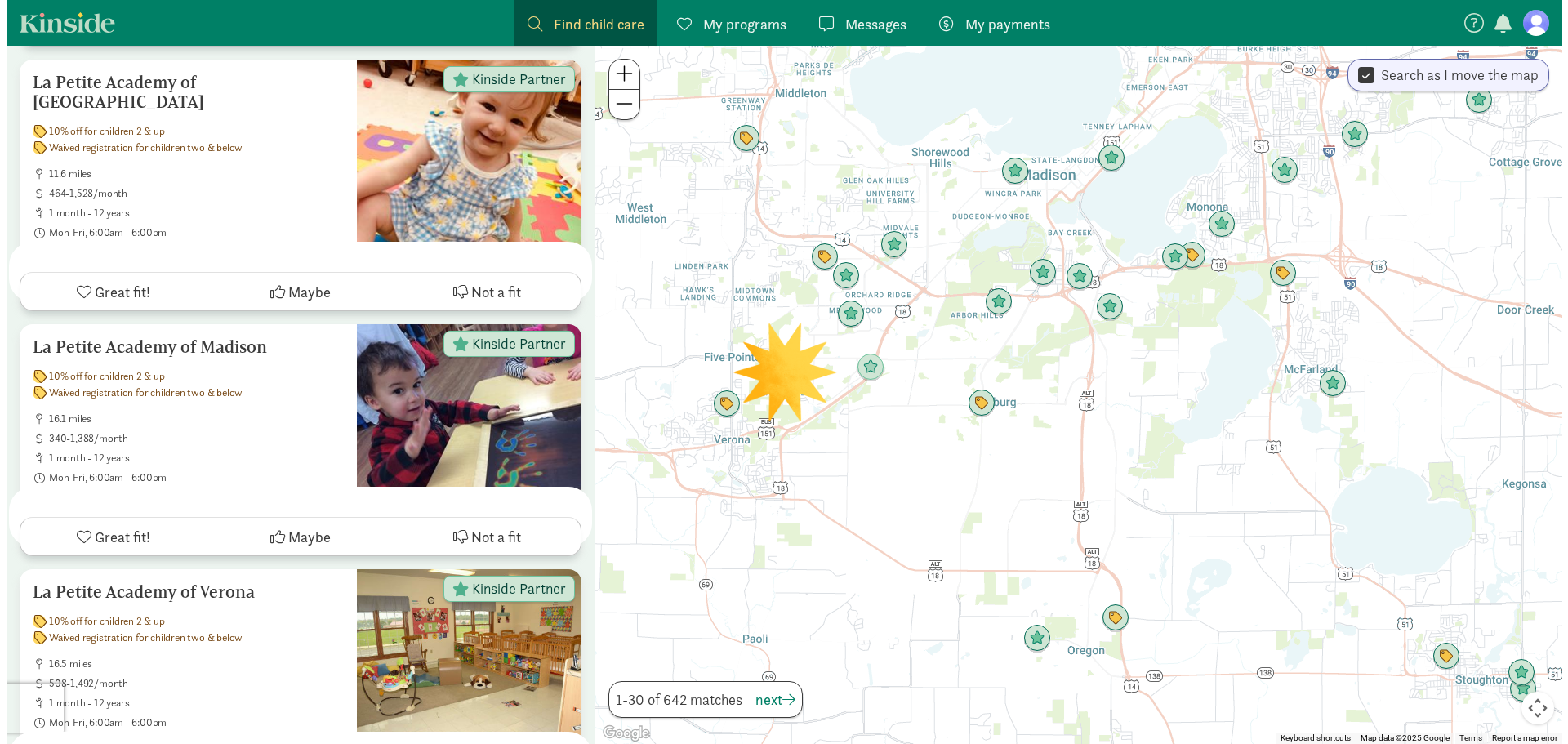
scroll to position [0, 0]
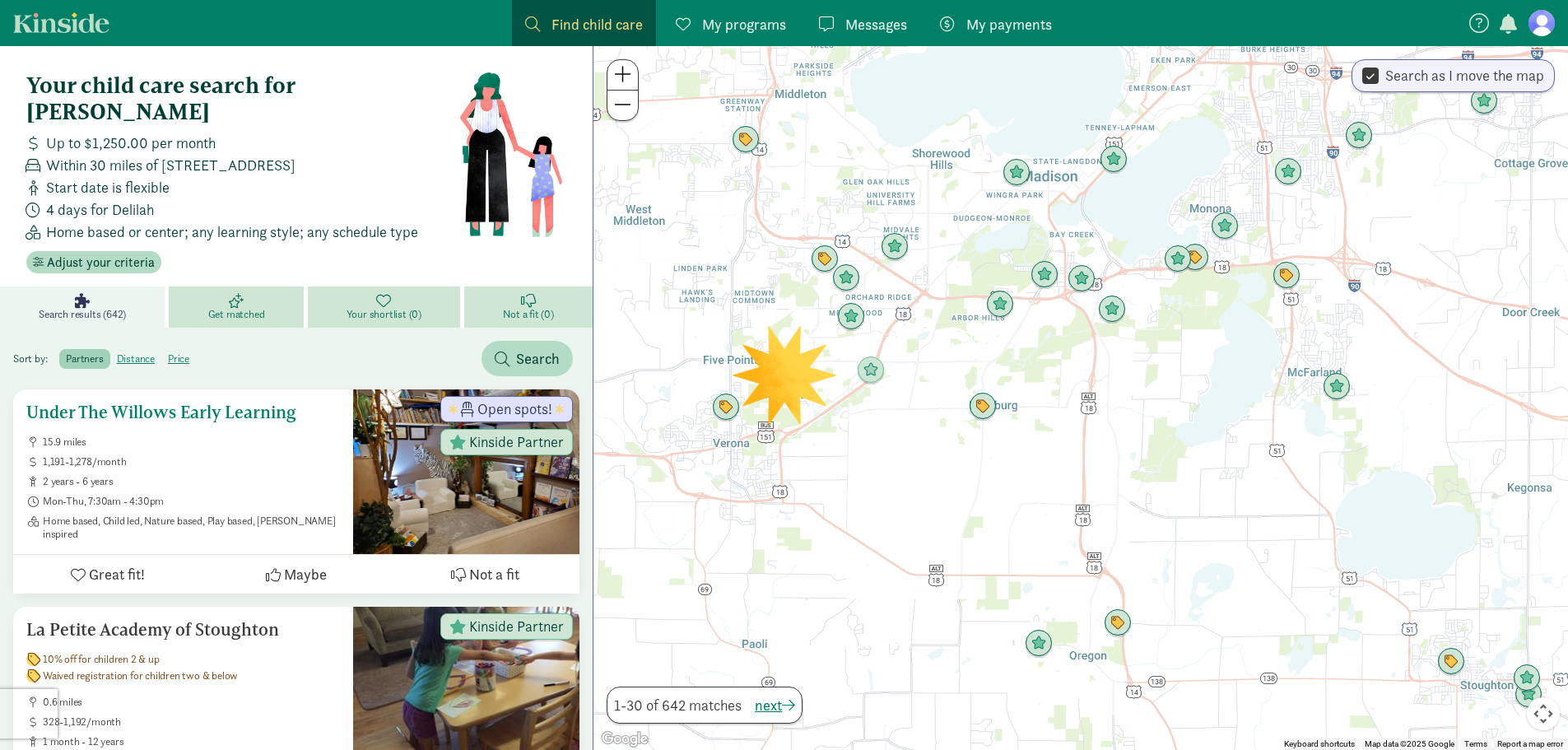
click at [199, 475] on span "2 years - 6 years" at bounding box center [192, 481] width 297 height 13
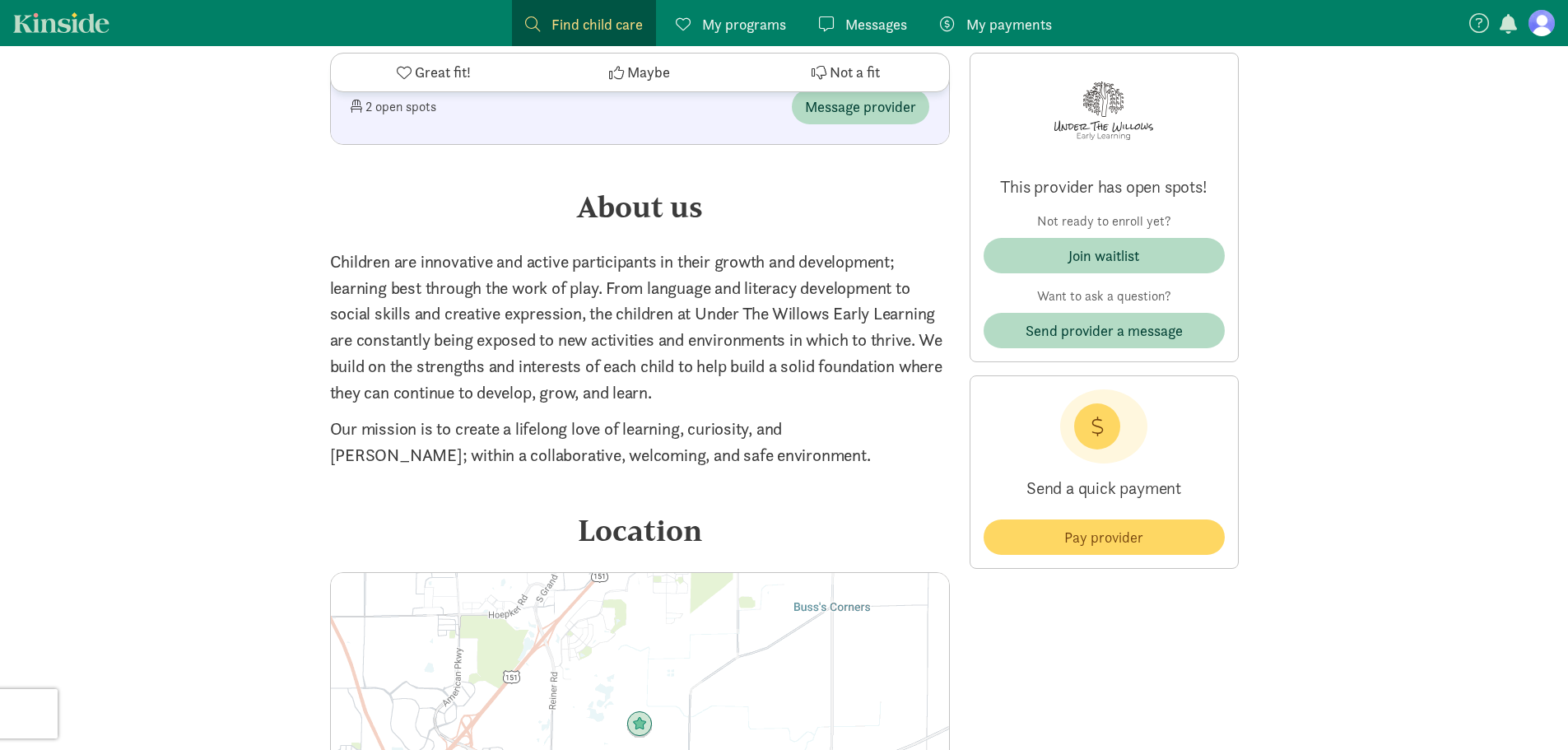
scroll to position [1400, 0]
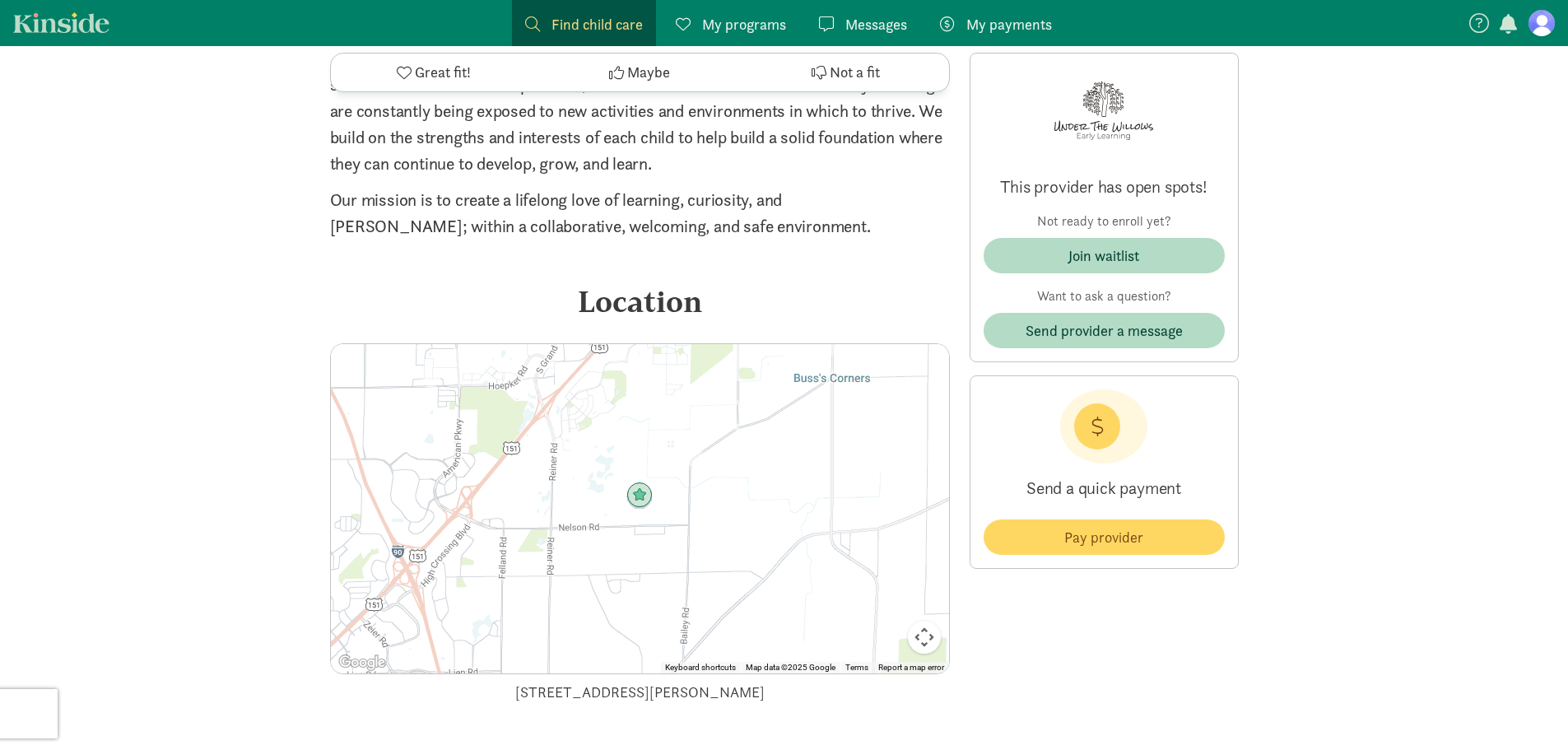
click at [599, 534] on div at bounding box center [639, 509] width 618 height 330
click at [633, 505] on img at bounding box center [639, 495] width 27 height 27
click at [929, 640] on button "Map camera controls" at bounding box center [924, 637] width 33 height 33
click at [892, 646] on button "Zoom out" at bounding box center [883, 637] width 33 height 33
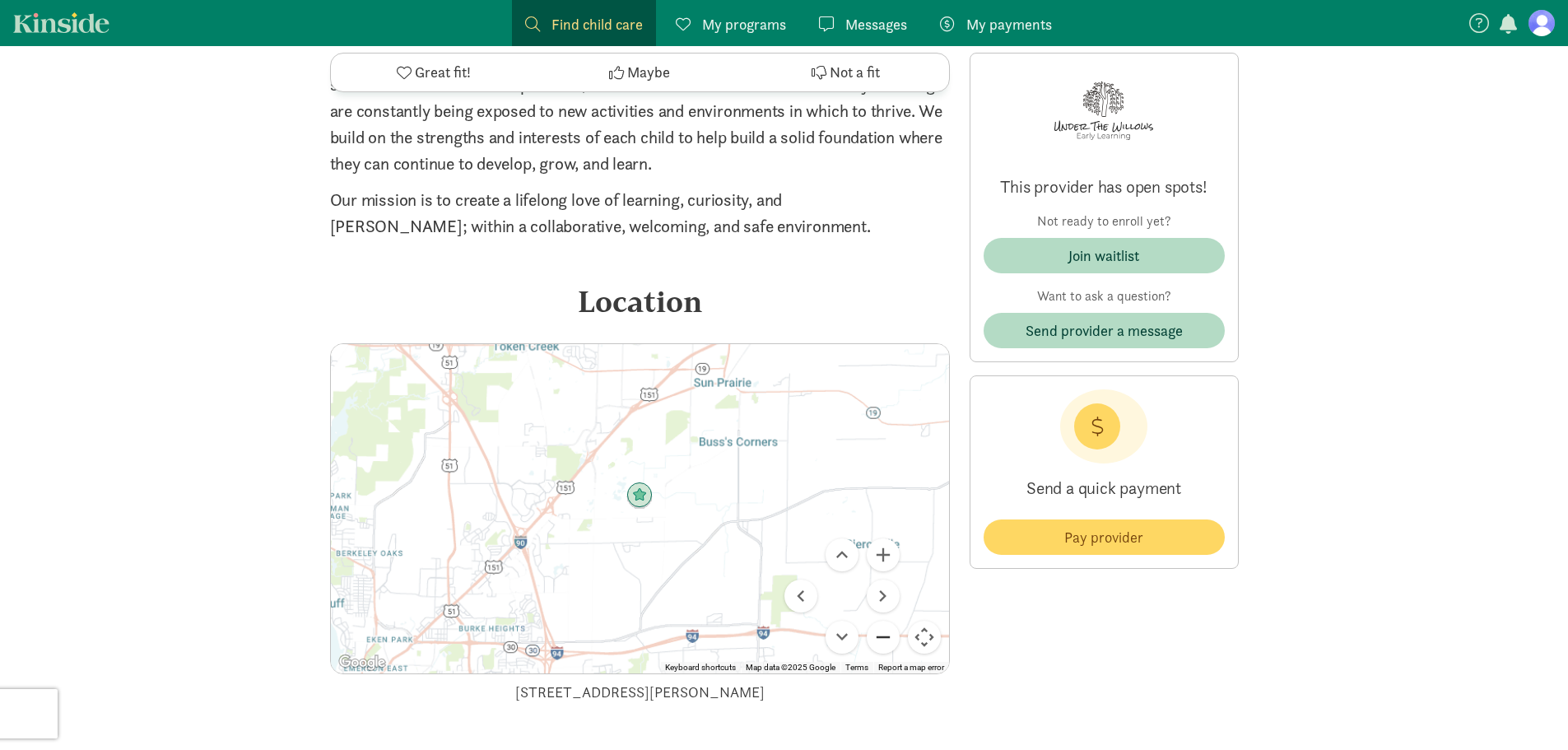
click at [892, 646] on button "Zoom out" at bounding box center [883, 637] width 33 height 33
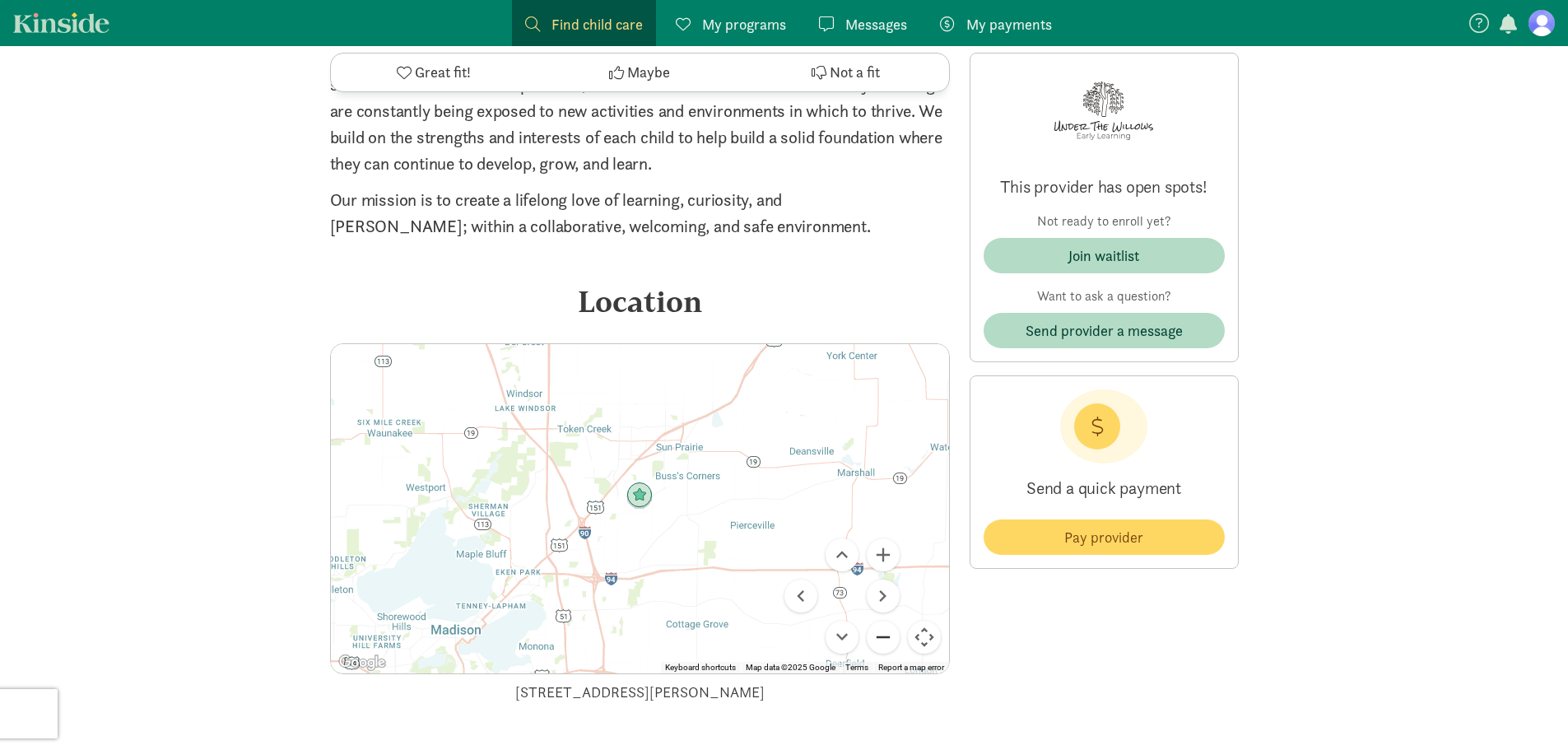
click at [892, 646] on button "Zoom out" at bounding box center [883, 637] width 33 height 33
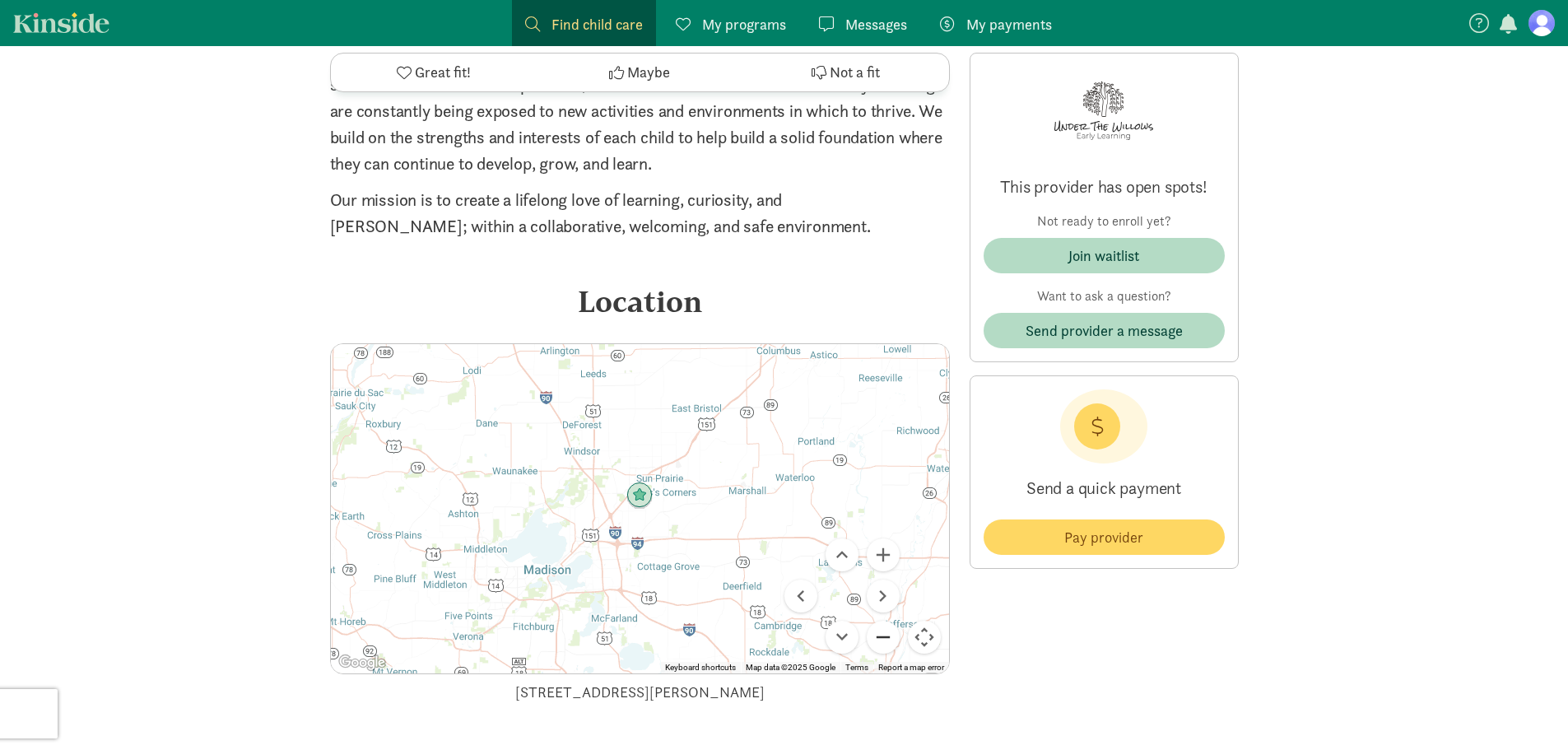
click at [892, 646] on button "Zoom out" at bounding box center [883, 637] width 33 height 33
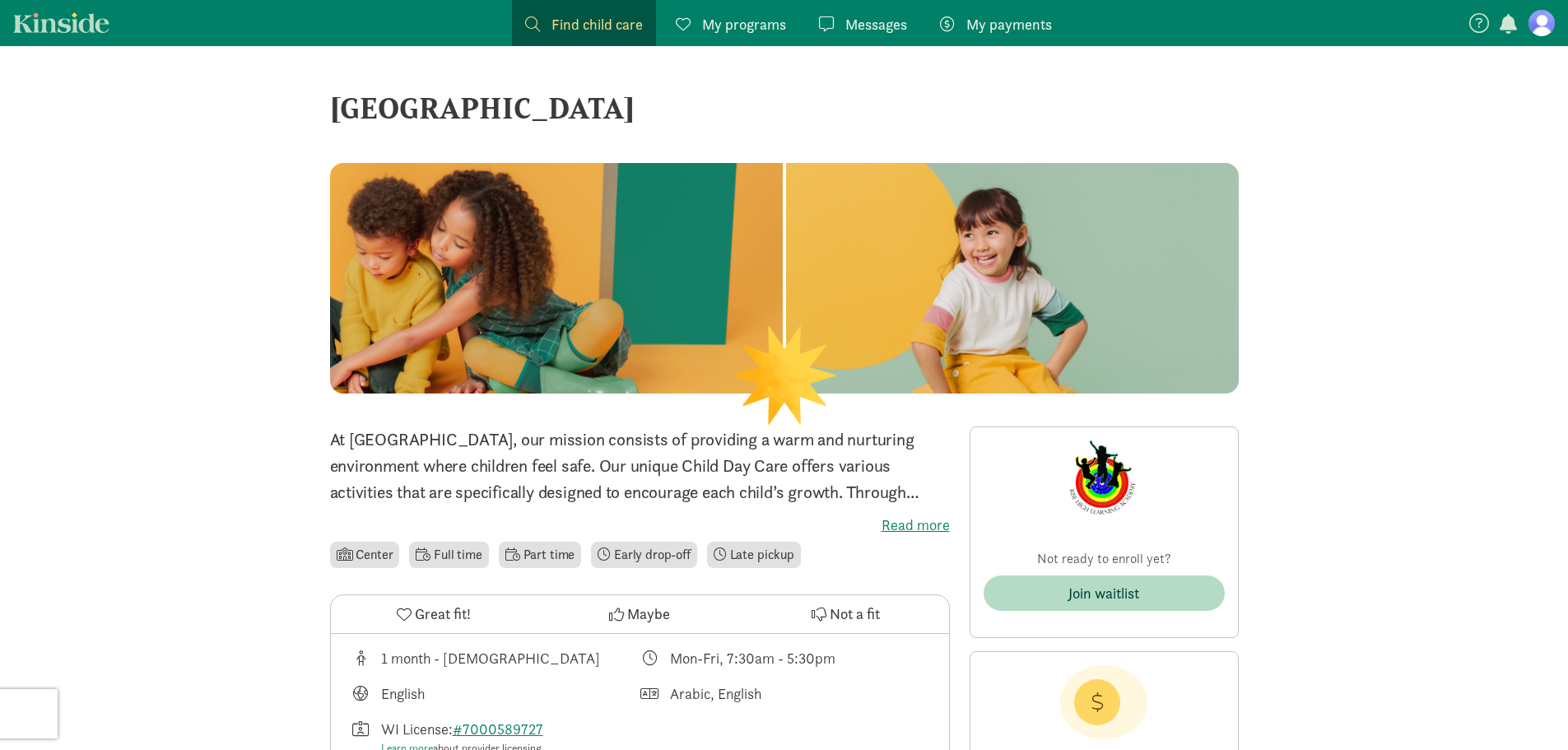
click at [556, 30] on span "Find child care" at bounding box center [597, 24] width 91 height 22
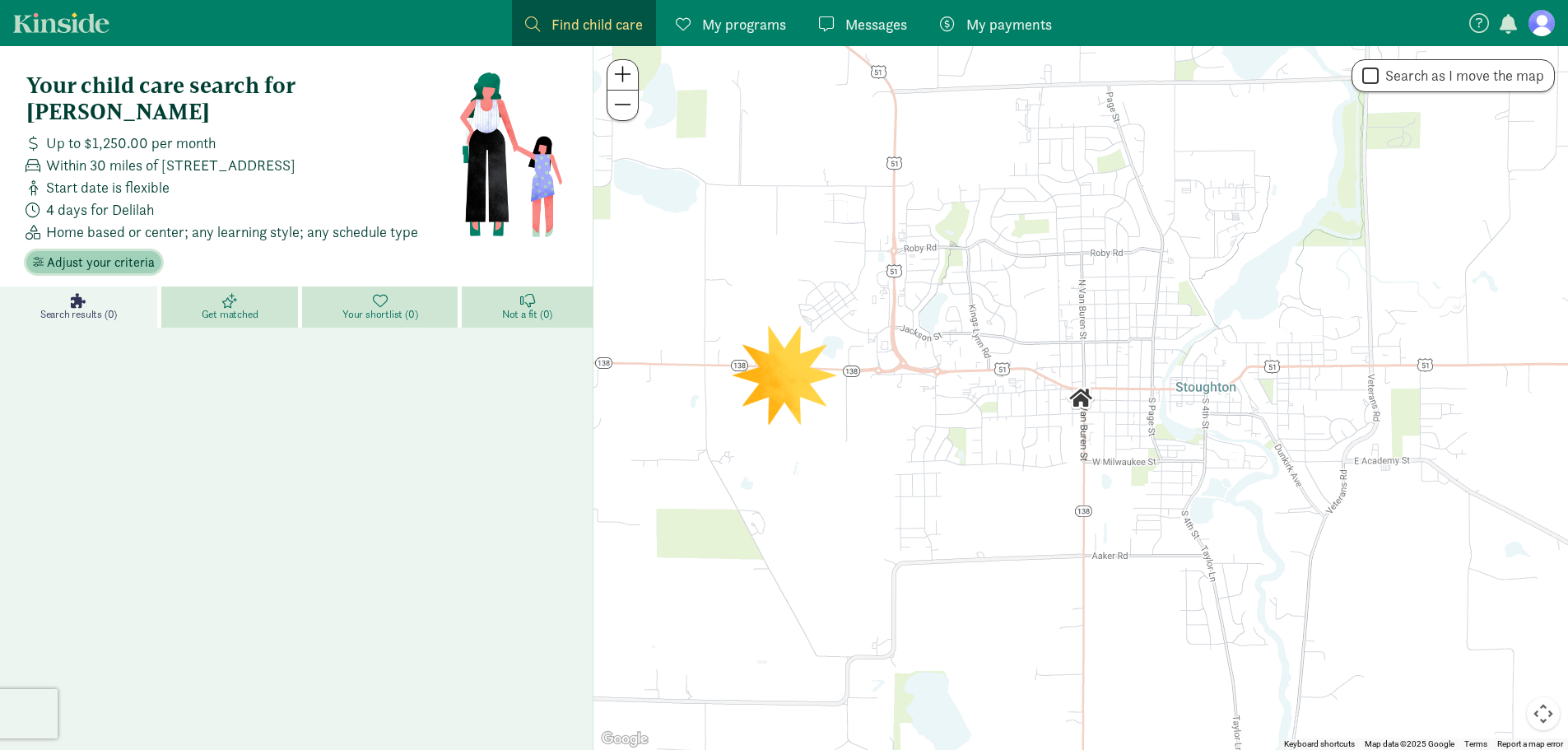
click at [102, 253] on span "Adjust your criteria" at bounding box center [100, 262] width 108 height 20
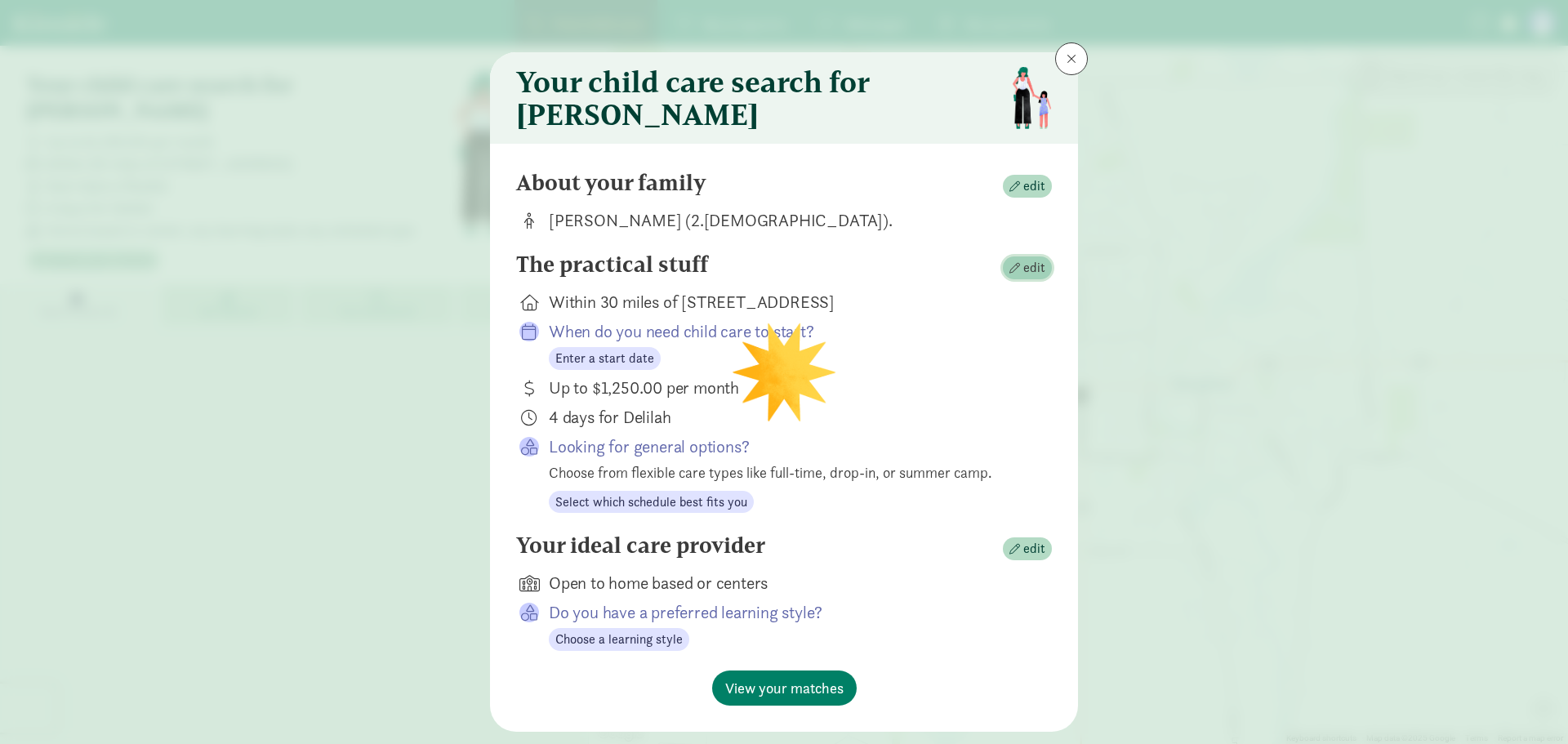
click at [1023, 277] on span "edit" at bounding box center [1034, 267] width 22 height 20
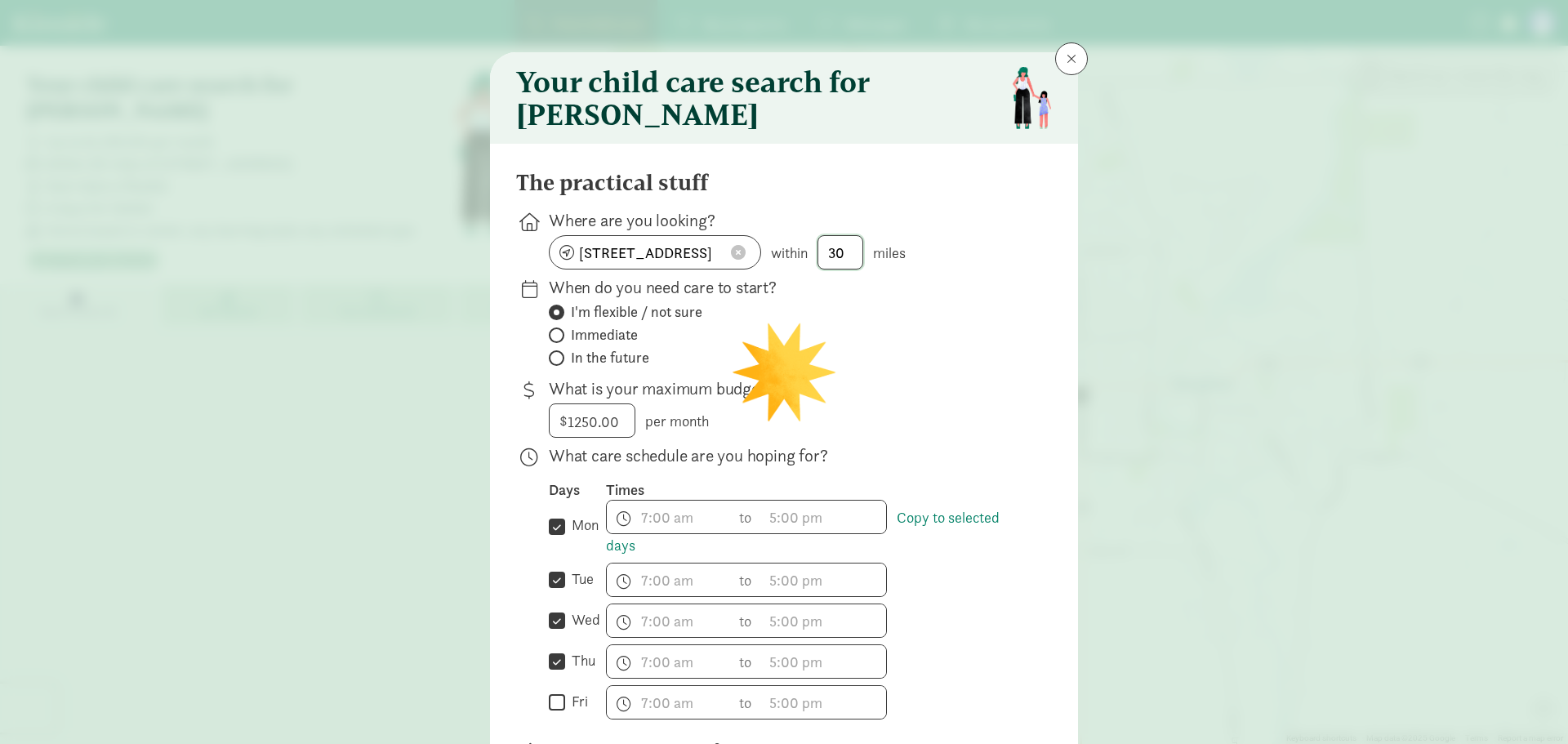
click at [834, 265] on input "30" at bounding box center [841, 253] width 45 height 33
click at [846, 264] on input "30" at bounding box center [841, 253] width 45 height 33
drag, startPoint x: 846, startPoint y: 264, endPoint x: 814, endPoint y: 262, distance: 32.1
click at [814, 262] on div "400 S Van Buren St, Stoughton, WI 53589 within 30 miles" at bounding box center [787, 253] width 477 height 34
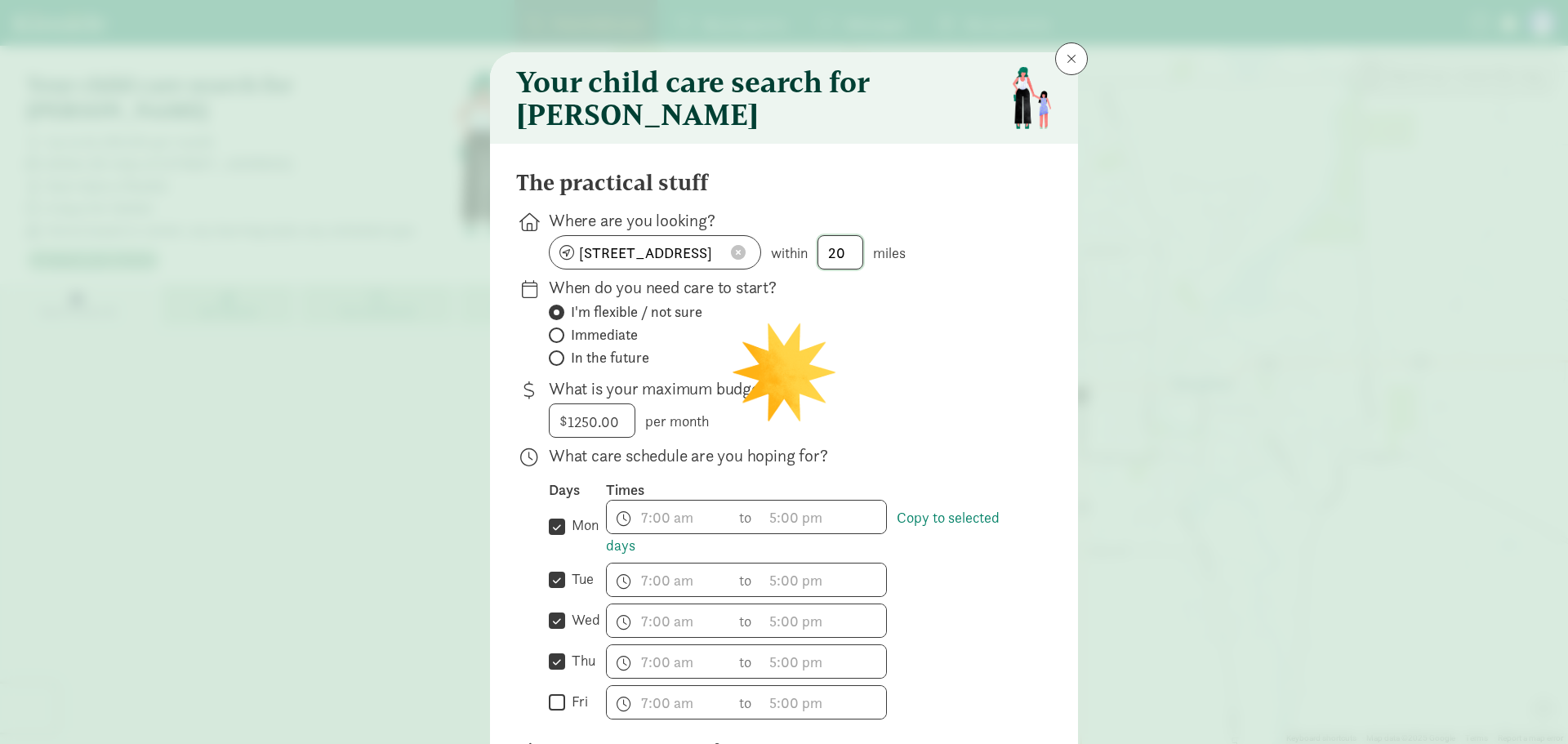
type input "20"
click at [931, 345] on label "Immediate" at bounding box center [787, 335] width 477 height 20
click at [559, 341] on input "Immediate" at bounding box center [554, 335] width 10 height 10
radio input "true"
radio input "false"
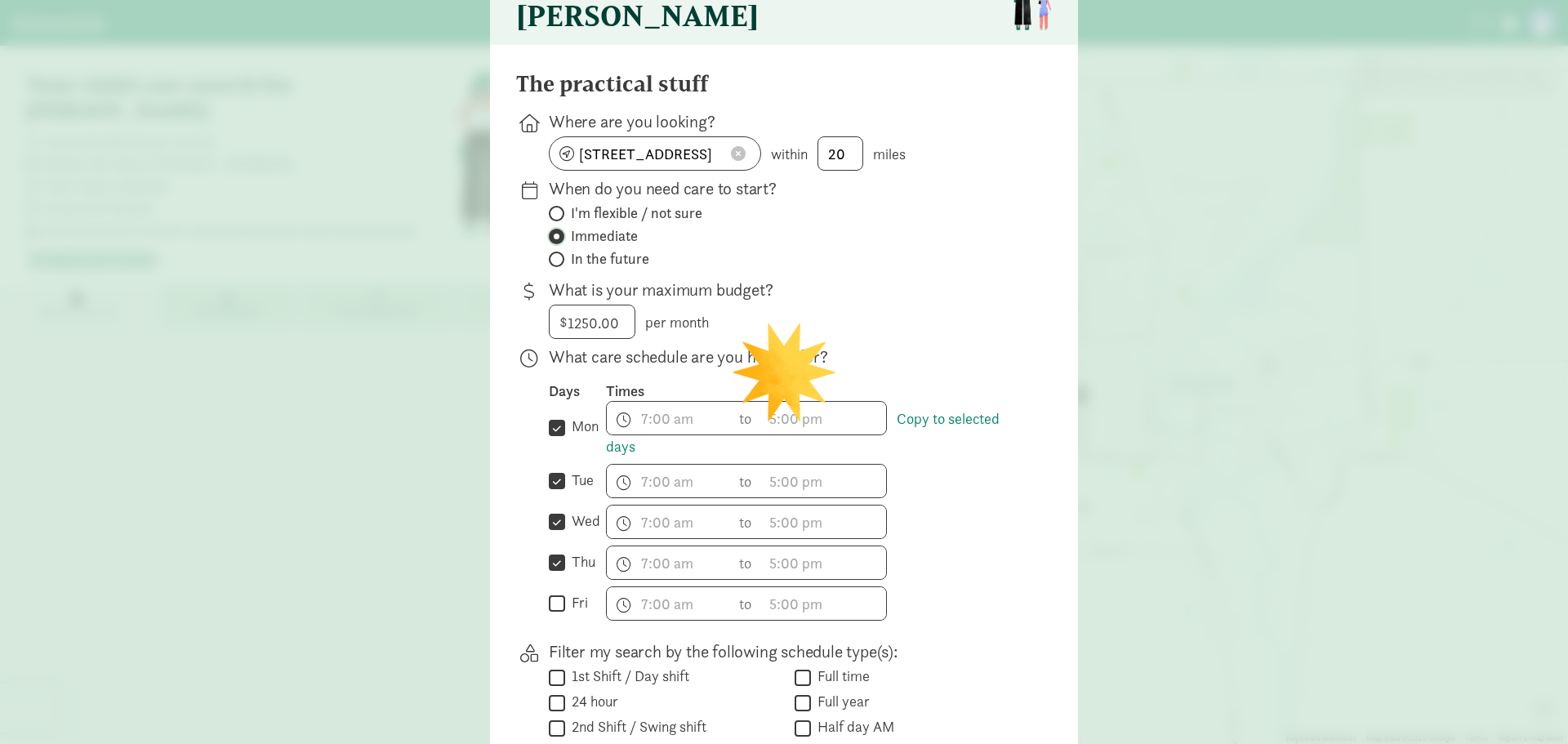
scroll to position [245, 0]
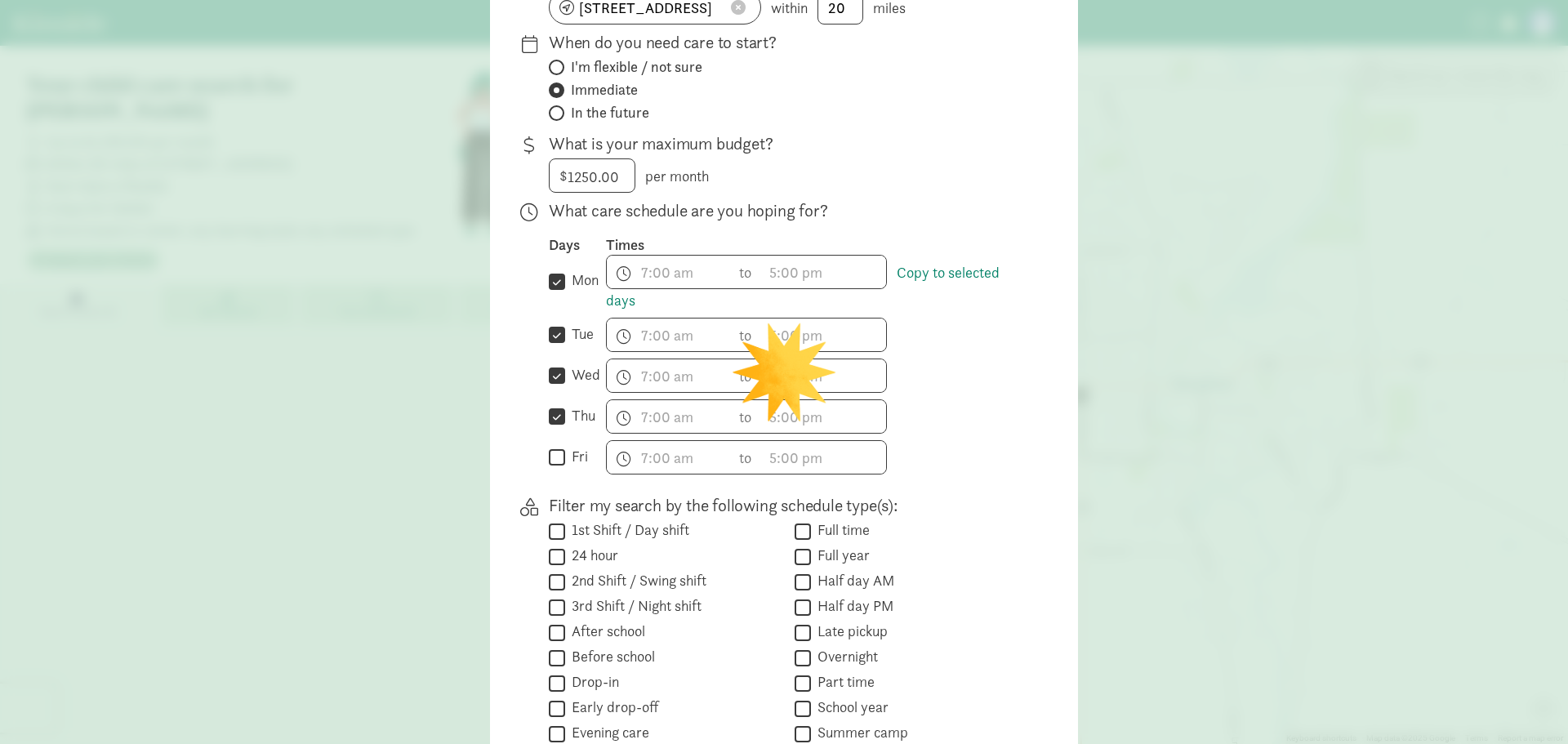
click at [557, 121] on span at bounding box center [557, 113] width 15 height 15
click at [557, 118] on input "In the future" at bounding box center [554, 113] width 10 height 10
radio input "true"
radio input "false"
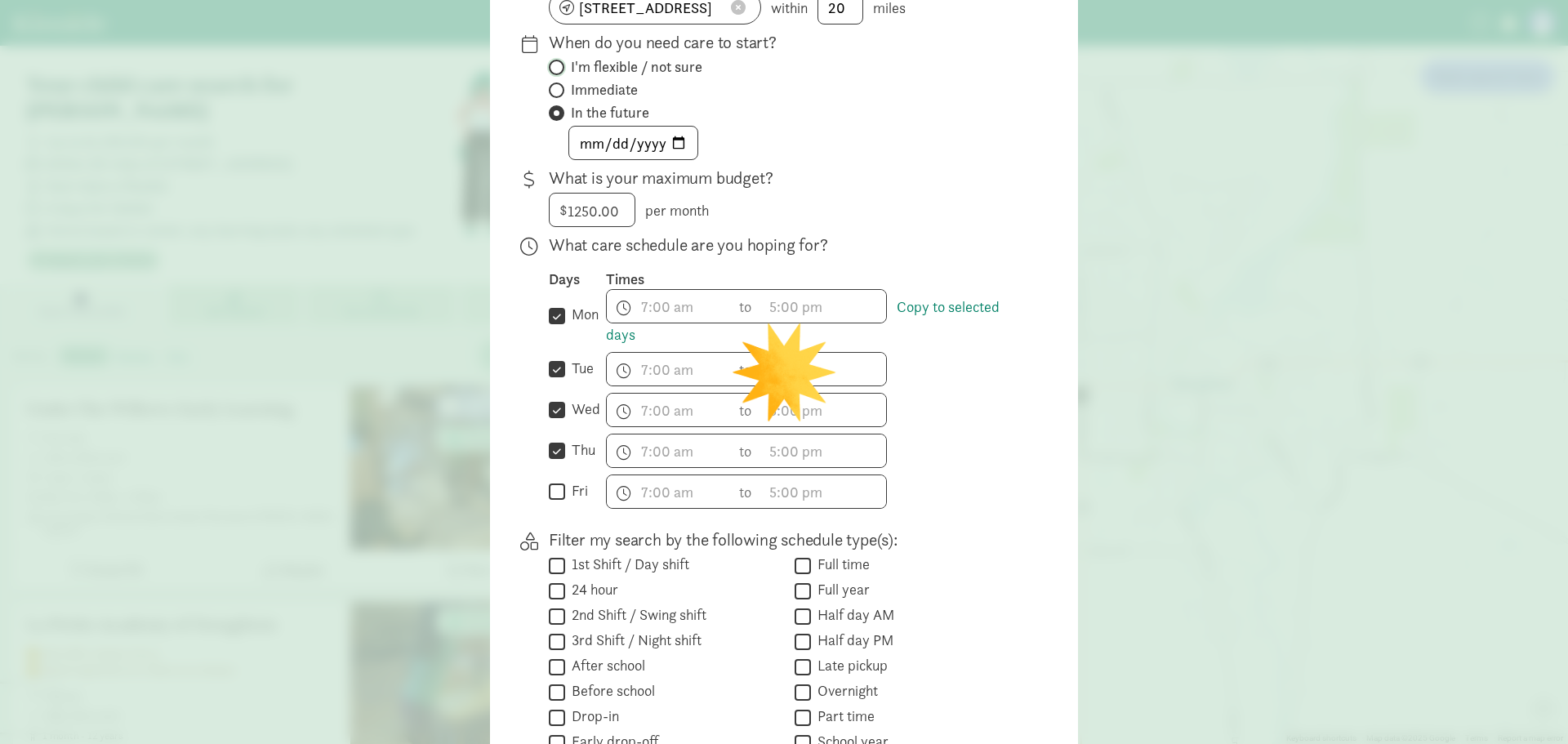
click at [552, 73] on input "I'm flexible / not sure" at bounding box center [554, 67] width 10 height 10
radio input "true"
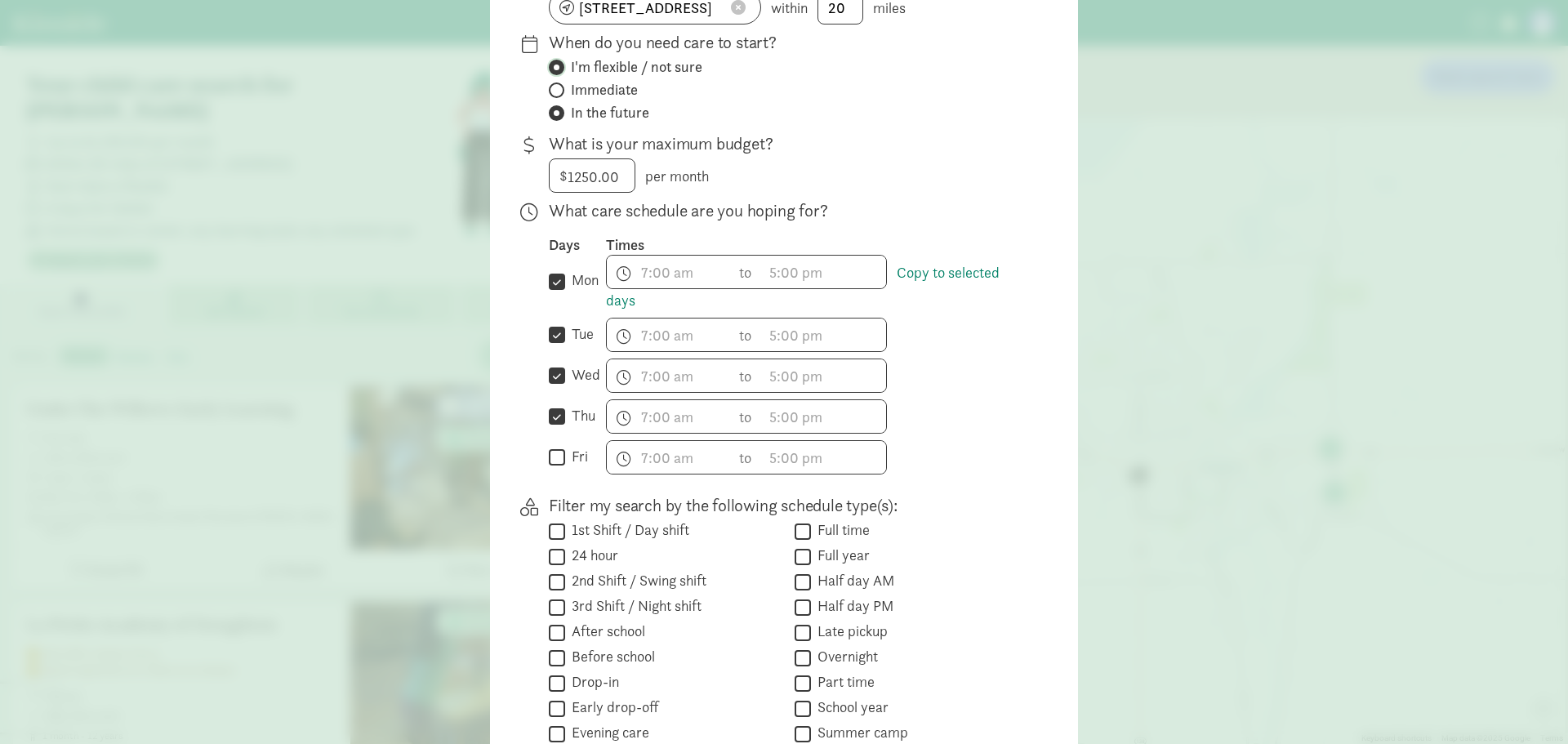
radio input "false"
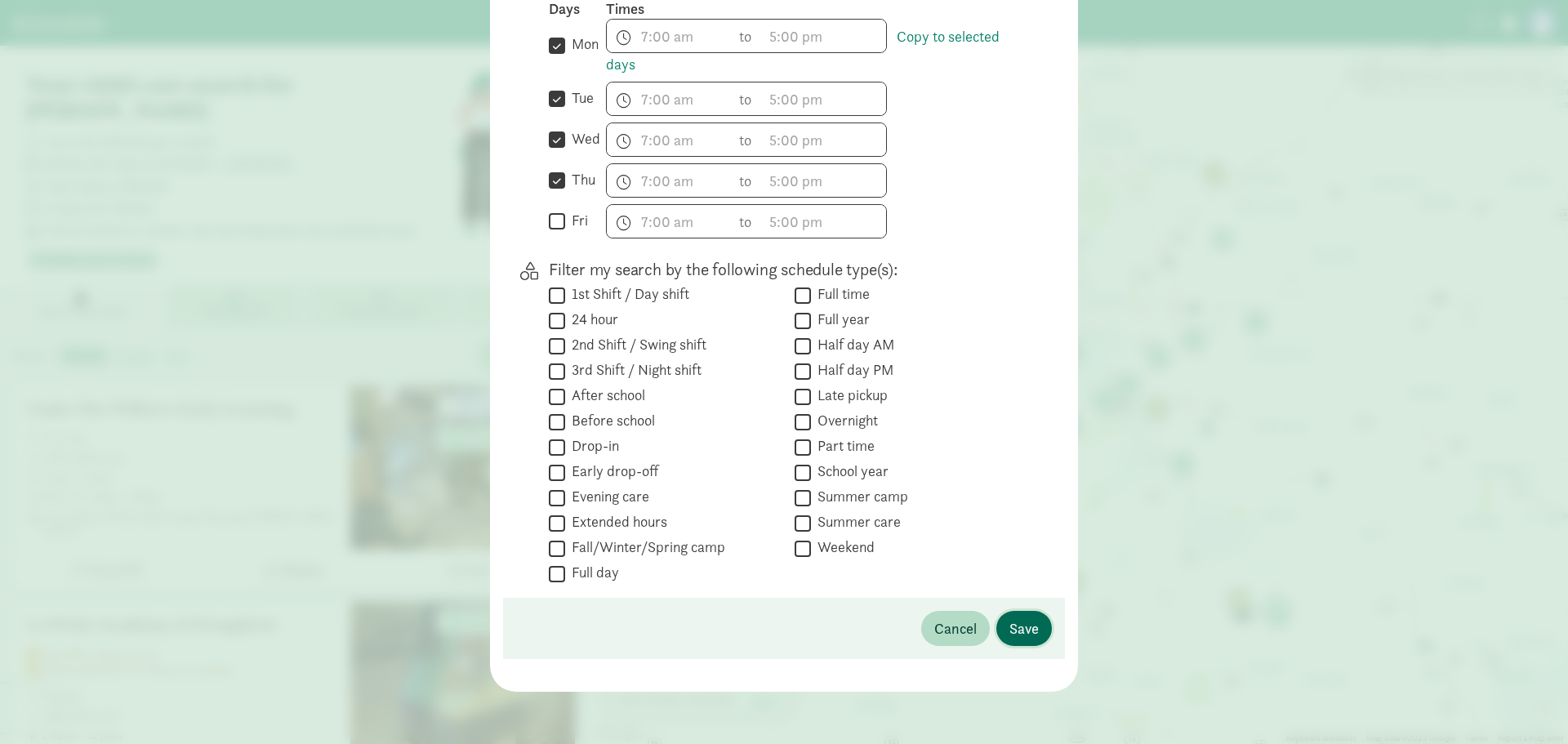
click at [1017, 623] on span "Save" at bounding box center [1024, 628] width 29 height 22
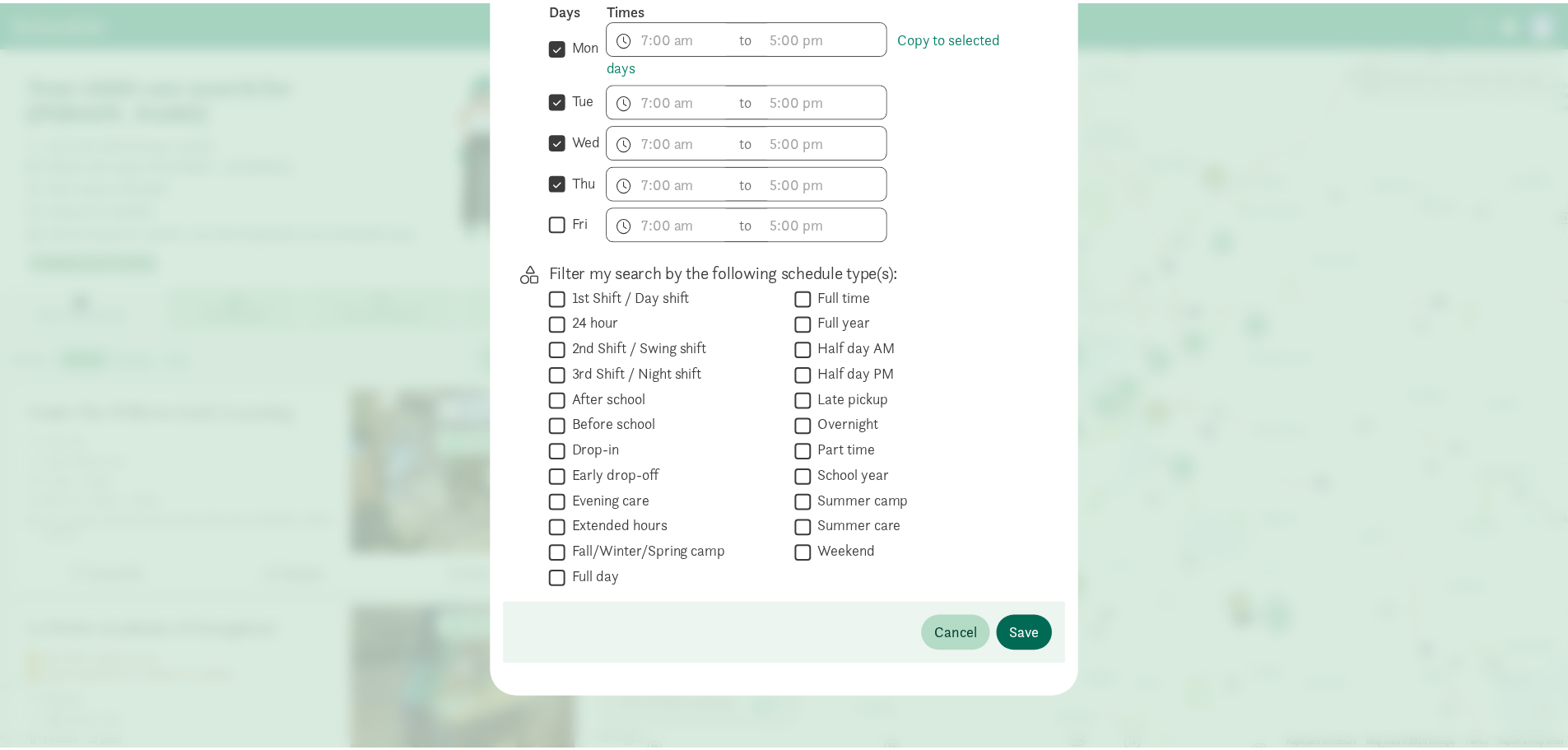
scroll to position [25, 0]
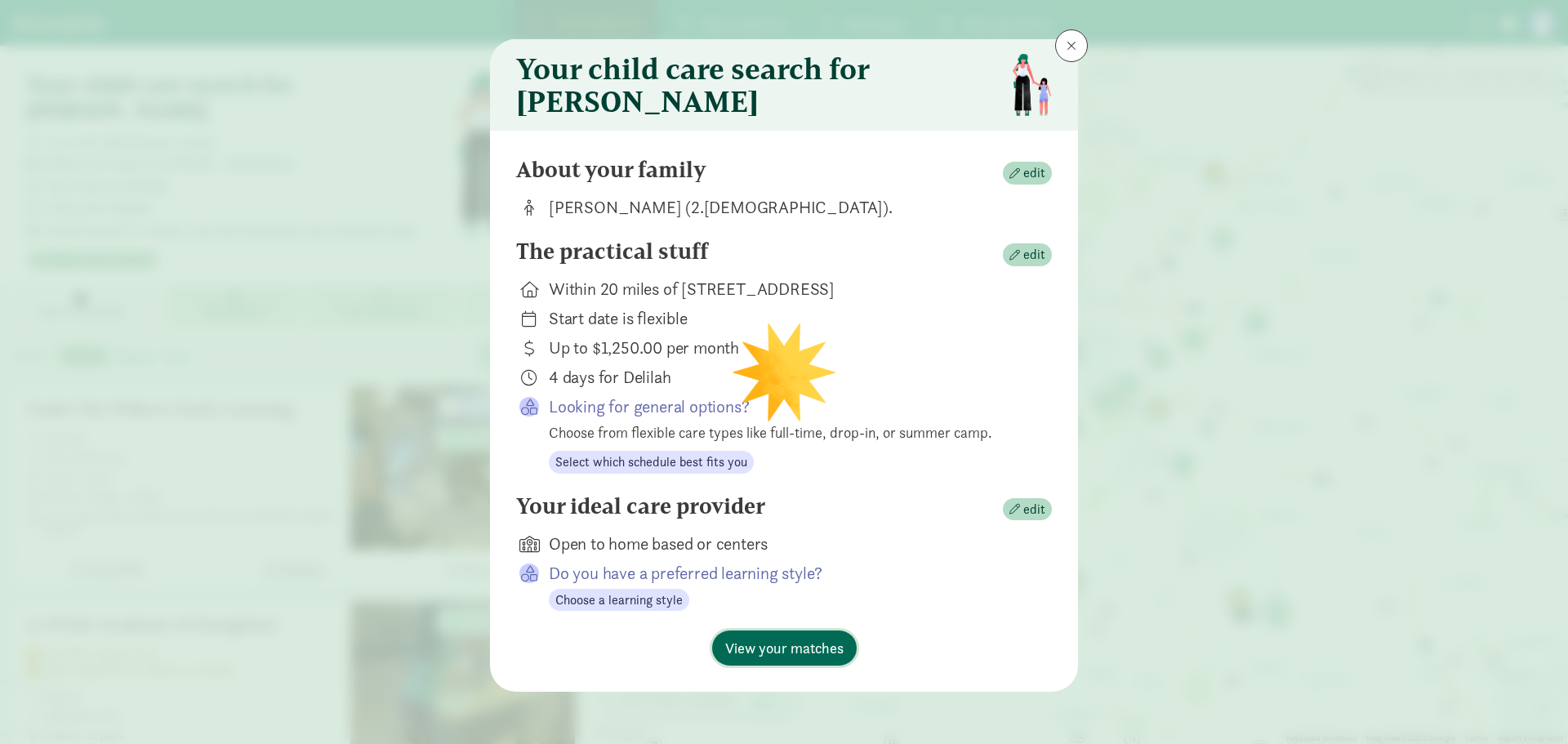
click at [778, 646] on span "View your matches" at bounding box center [784, 648] width 118 height 22
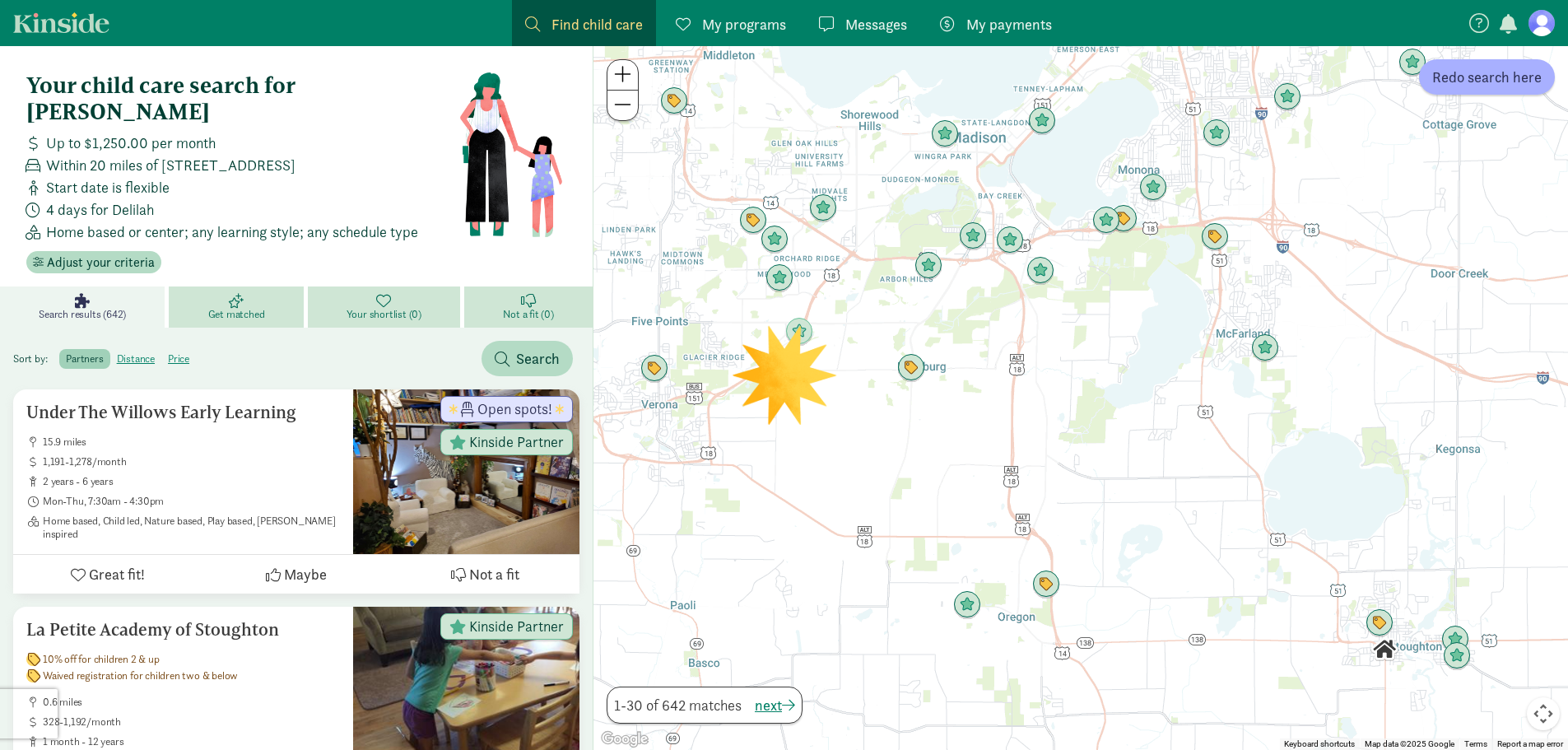
drag, startPoint x: 1281, startPoint y: 488, endPoint x: 1514, endPoint y: 305, distance: 296.3
click at [1514, 305] on div at bounding box center [1080, 398] width 974 height 704
click at [1519, 81] on span "Redo search here" at bounding box center [1487, 77] width 110 height 22
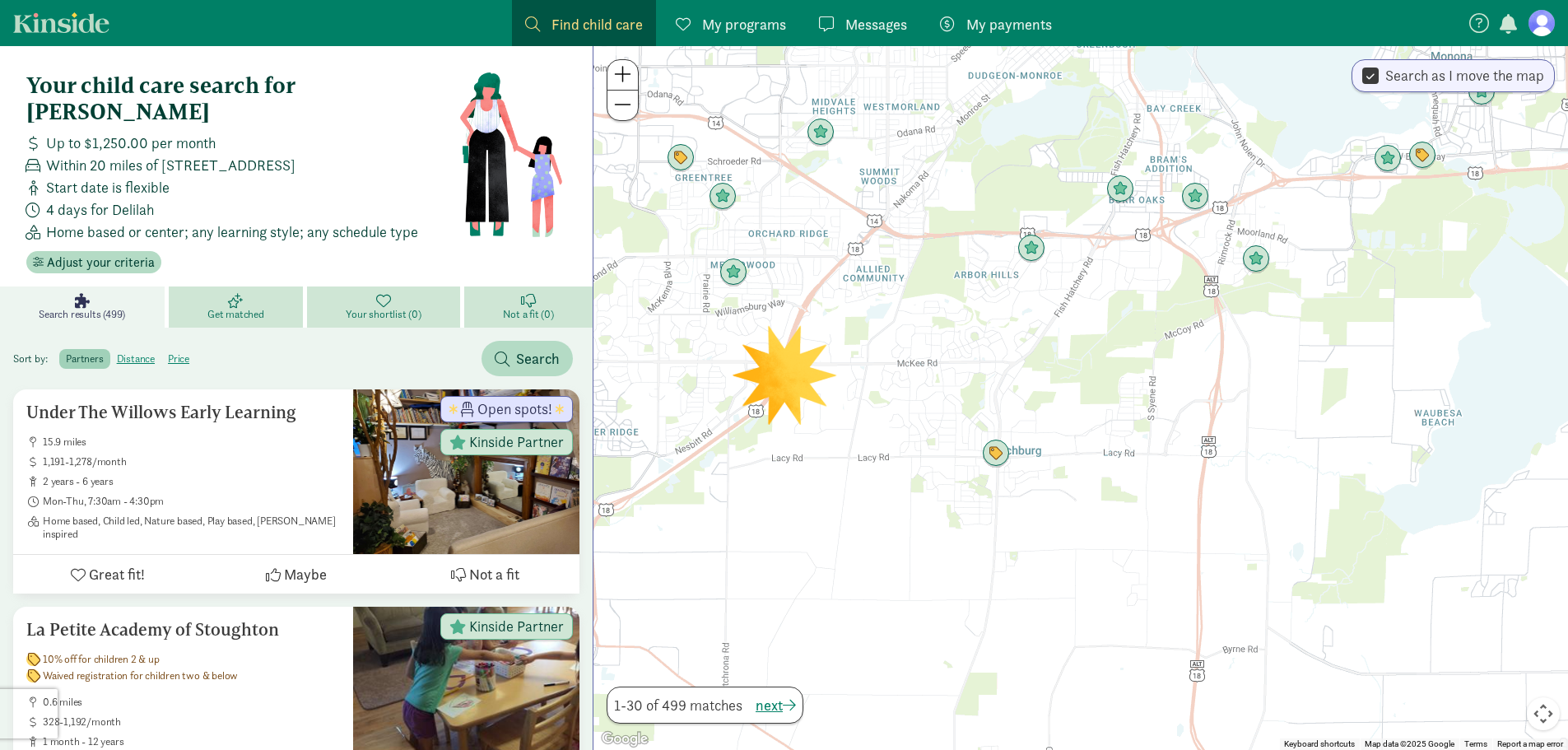
drag, startPoint x: 1049, startPoint y: 354, endPoint x: 1410, endPoint y: 456, distance: 375.1
click at [1410, 456] on div at bounding box center [1080, 398] width 974 height 704
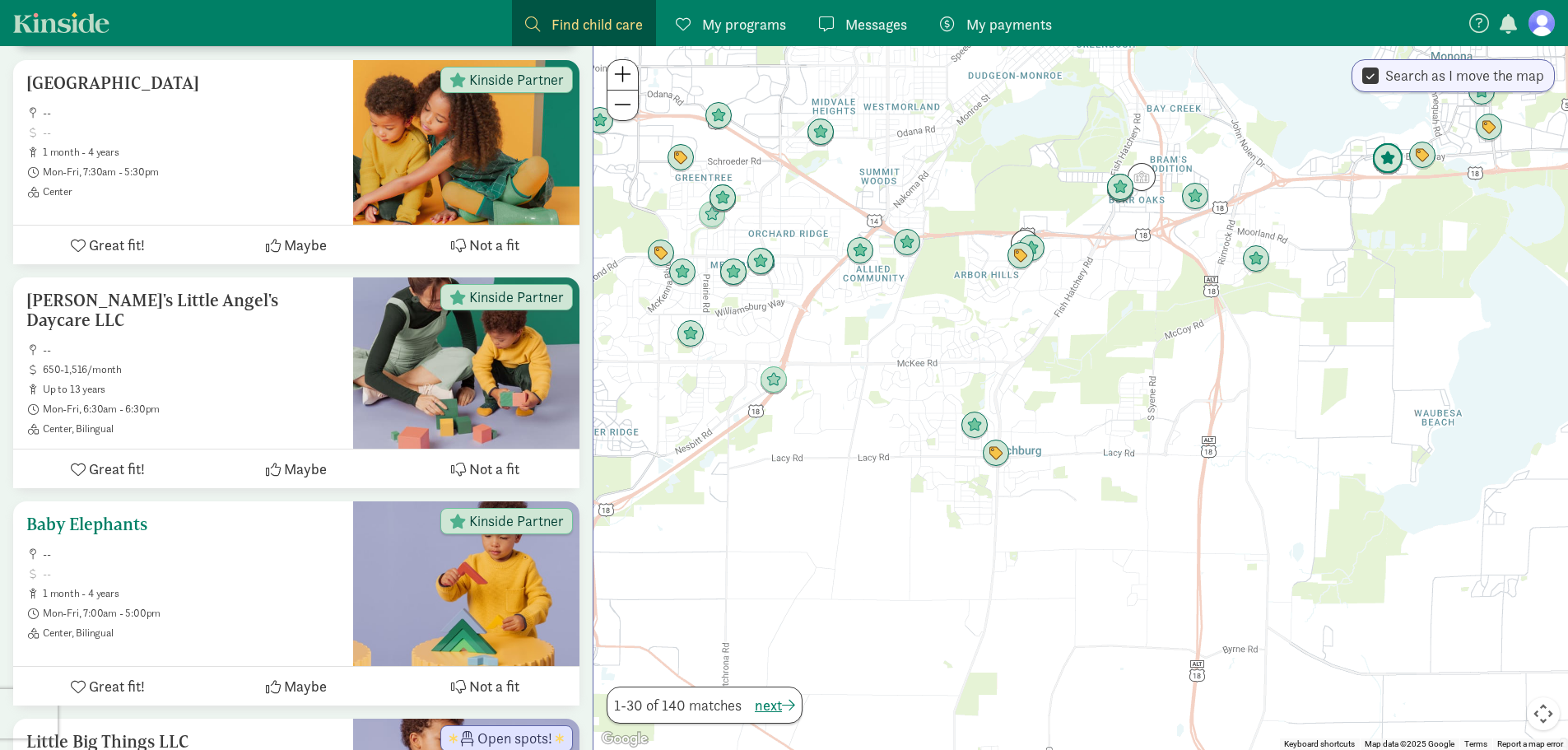
scroll to position [3293, 0]
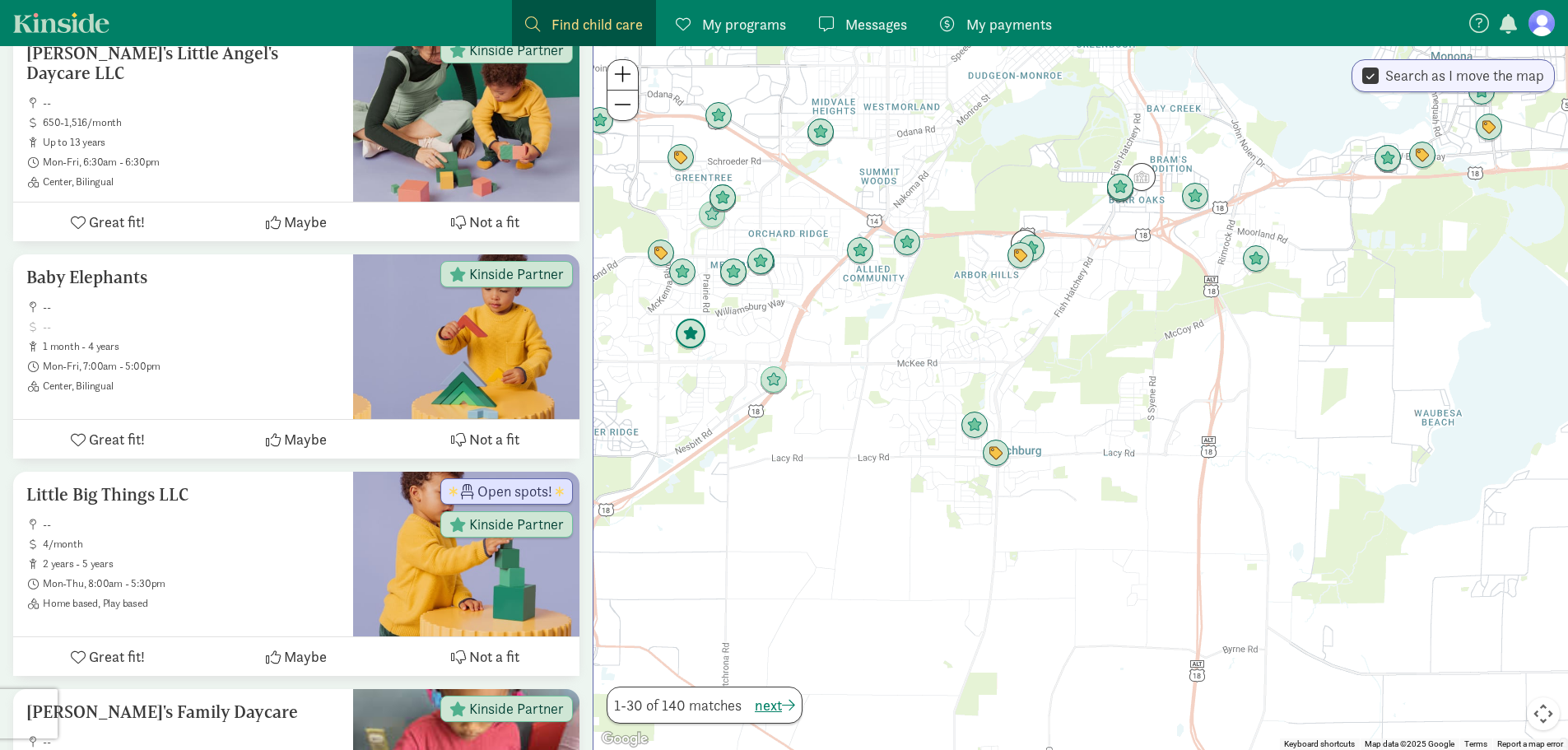
click at [689, 337] on img "Click to see details" at bounding box center [690, 334] width 31 height 31
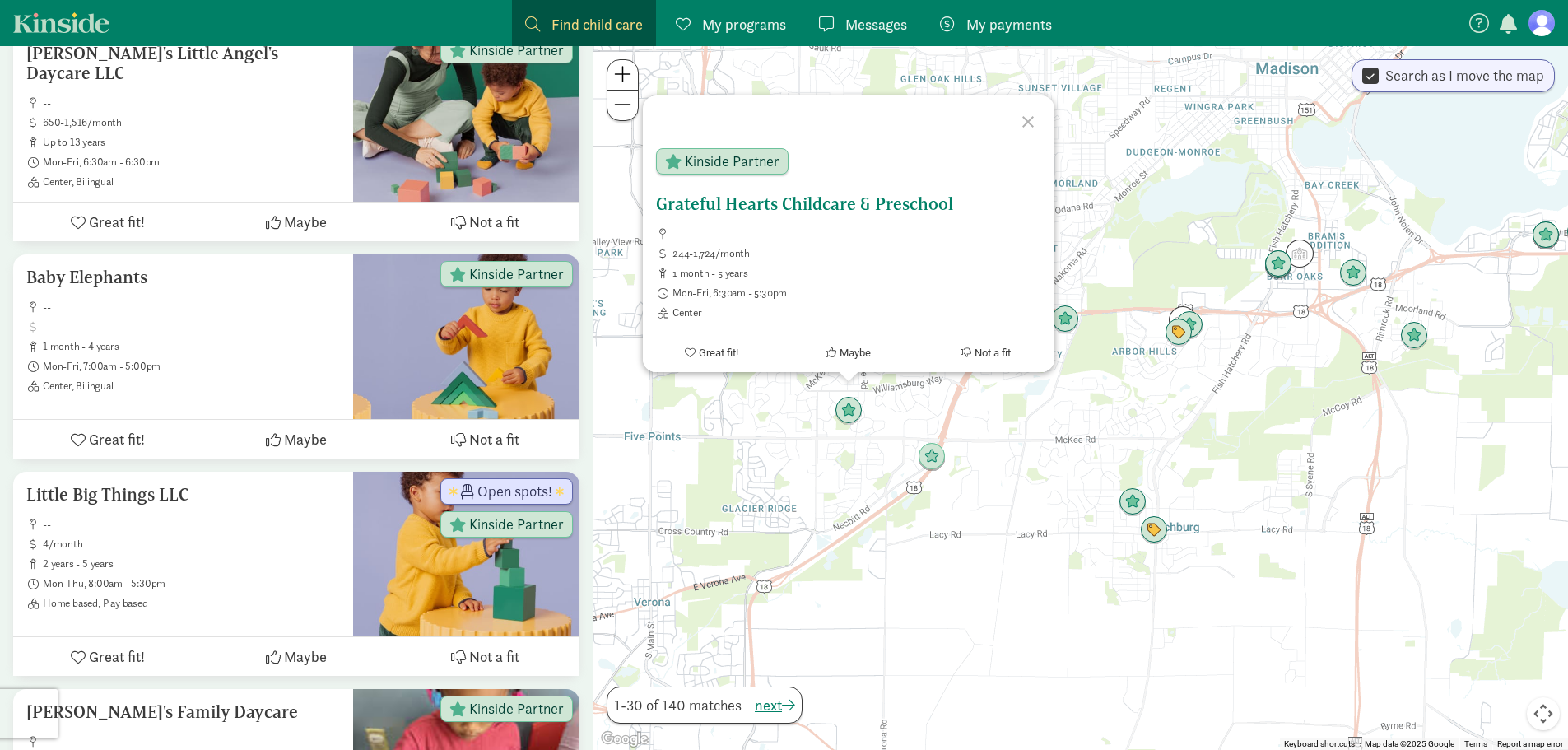
click at [767, 207] on h5 "Grateful Hearts Childcare & Preschool" at bounding box center [848, 204] width 385 height 20
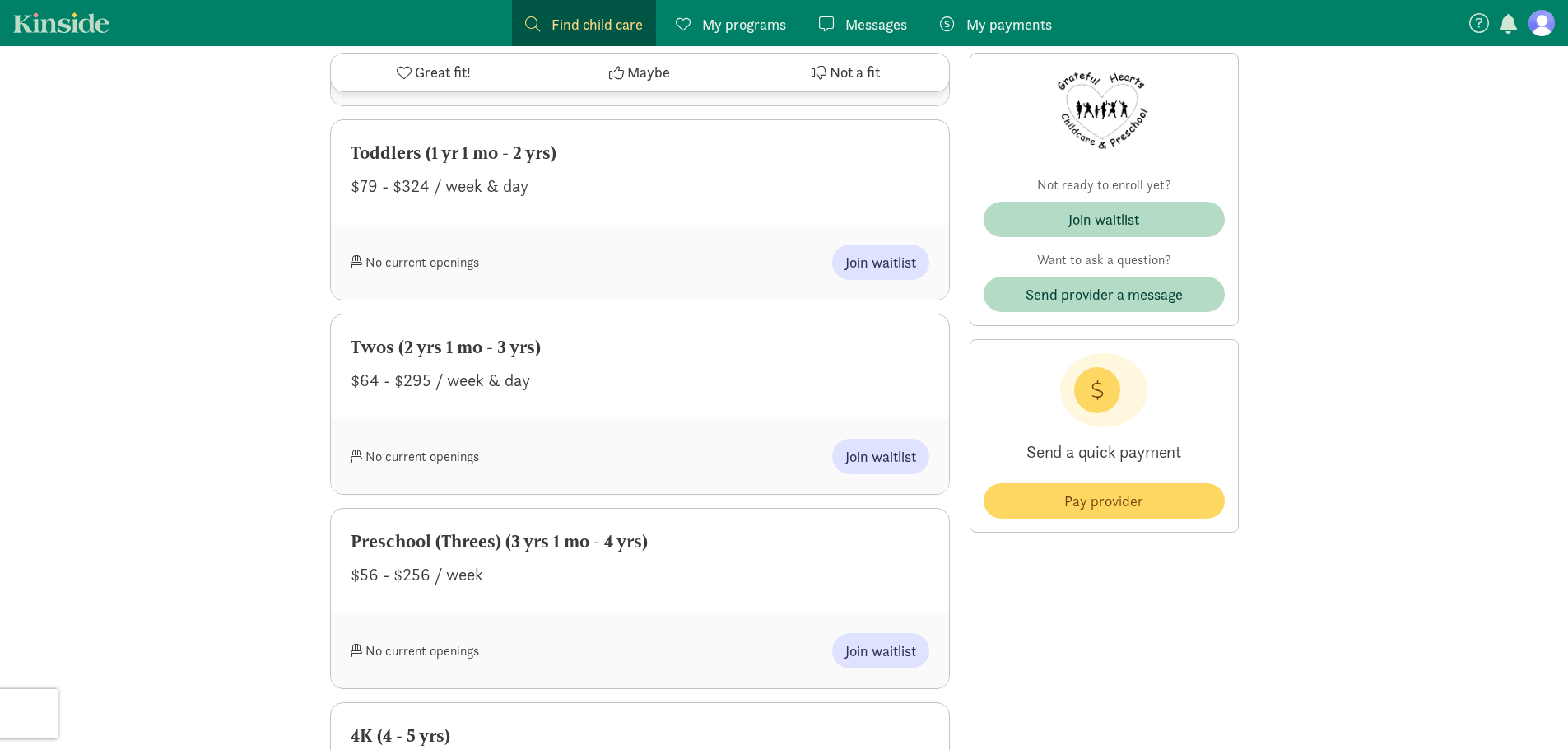
scroll to position [988, 0]
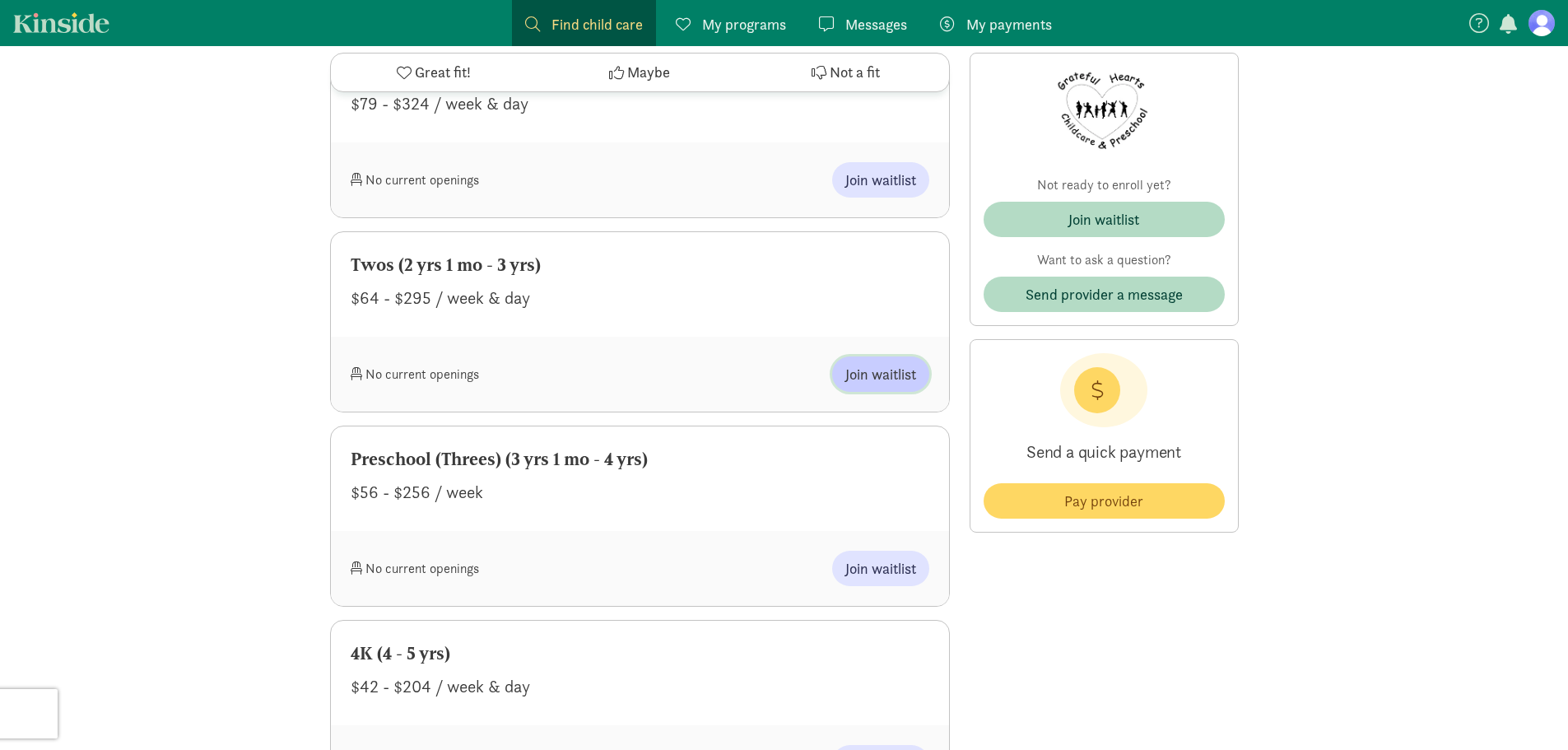
click at [891, 378] on span "Join waitlist" at bounding box center [881, 375] width 71 height 22
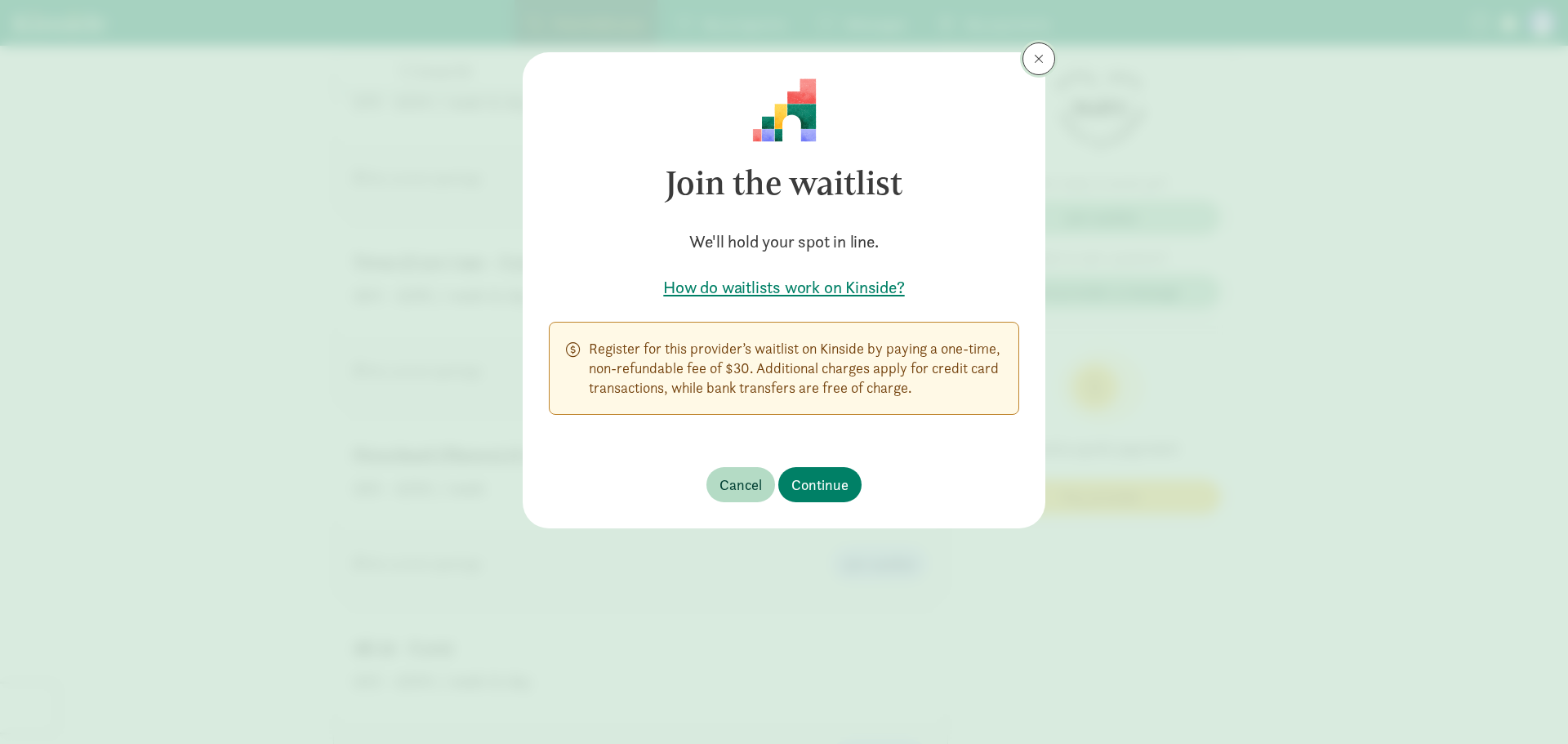
click at [1032, 55] on button at bounding box center [1039, 59] width 33 height 33
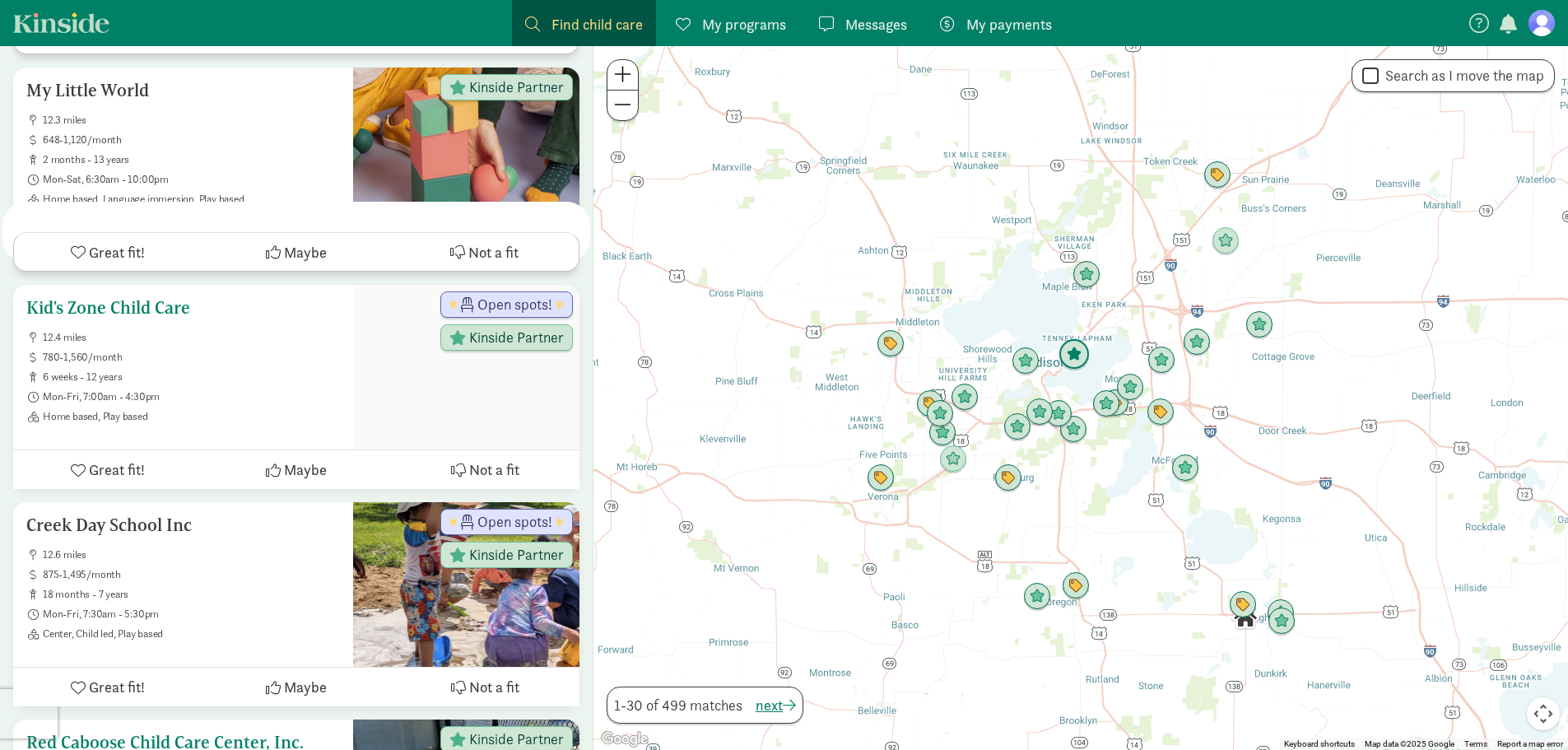
scroll to position [5186, 0]
